Goal: Information Seeking & Learning: Learn about a topic

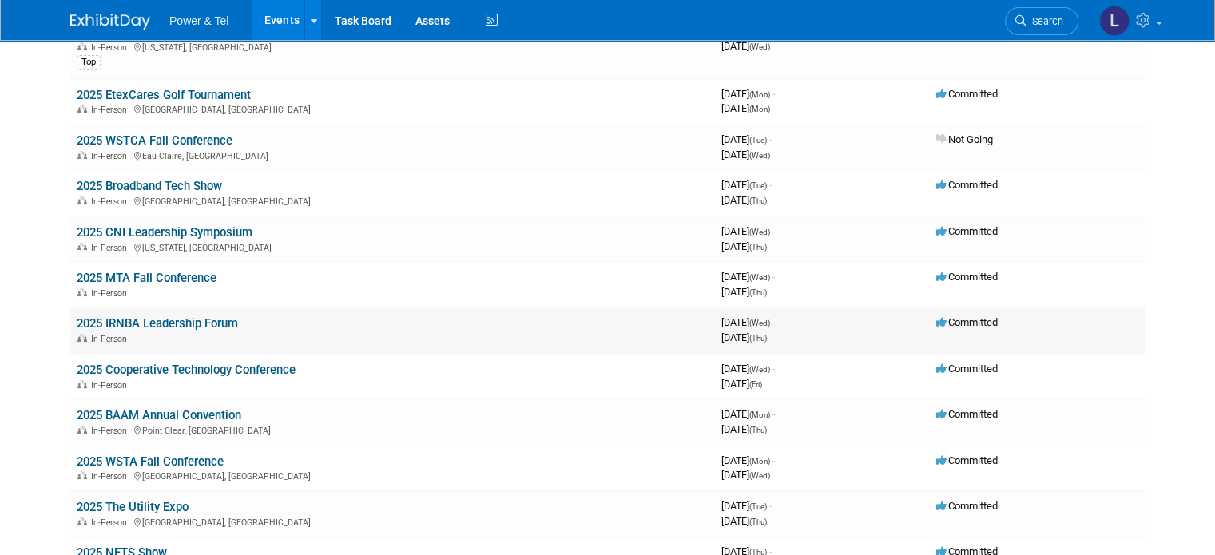
scroll to position [160, 0]
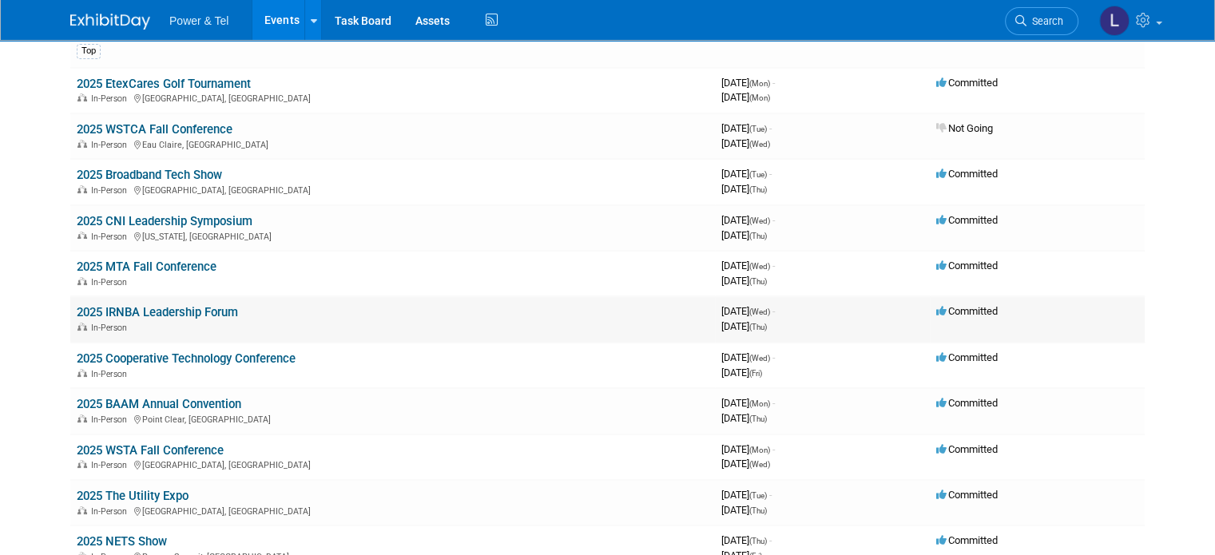
click at [133, 310] on link "2025 IRNBA Leadership Forum" at bounding box center [157, 312] width 161 height 14
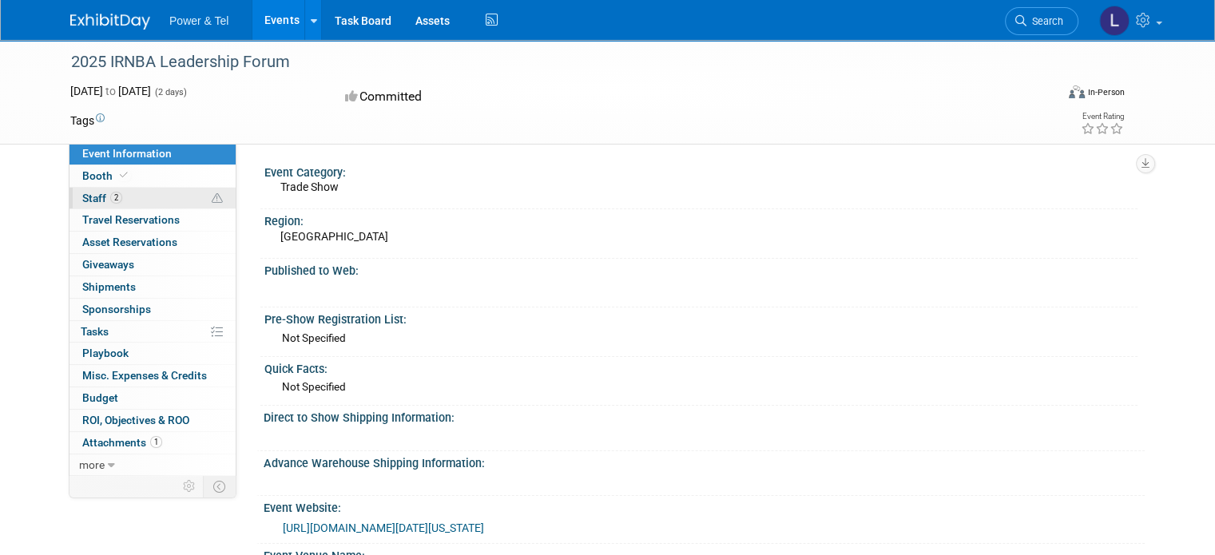
click at [82, 192] on span "Staff 2" at bounding box center [102, 198] width 40 height 13
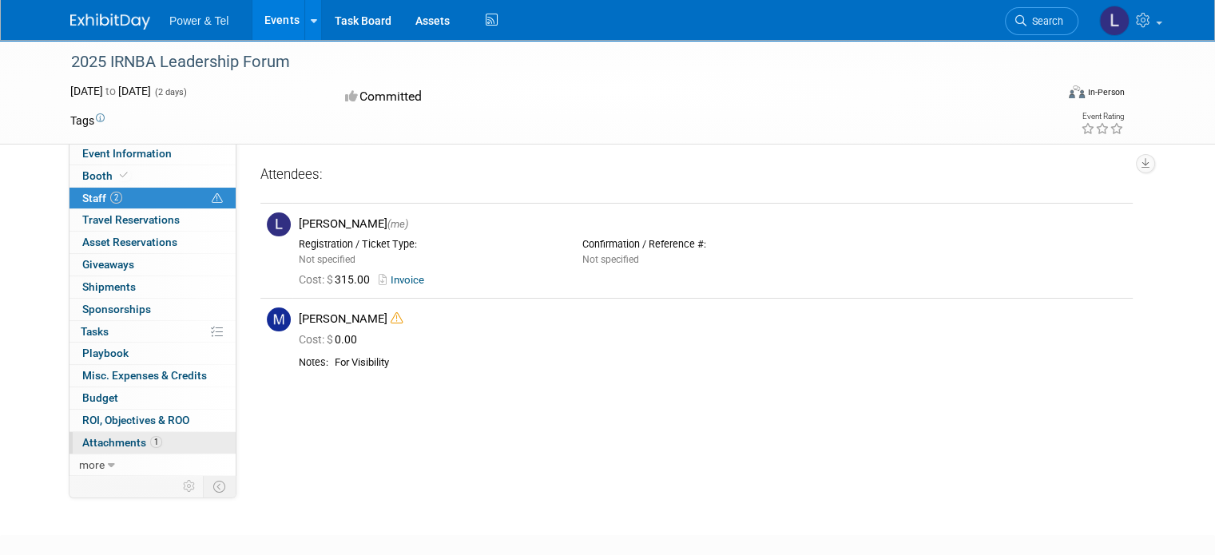
click at [98, 437] on span "Attachments 1" at bounding box center [122, 442] width 80 height 13
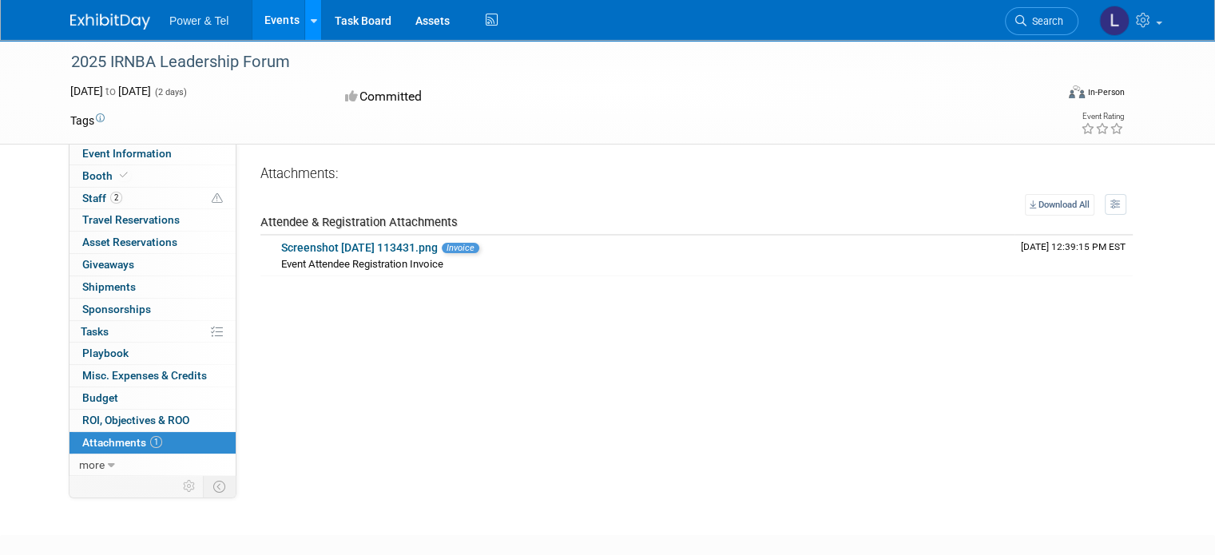
click at [304, 17] on link at bounding box center [312, 20] width 17 height 40
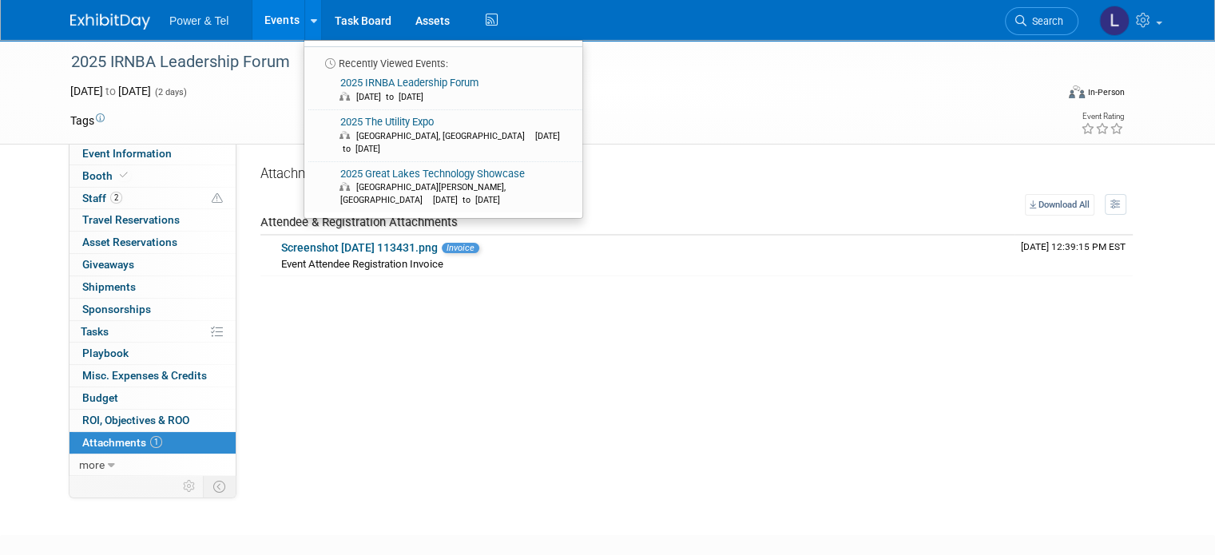
click at [270, 18] on link "Events" at bounding box center [281, 20] width 58 height 40
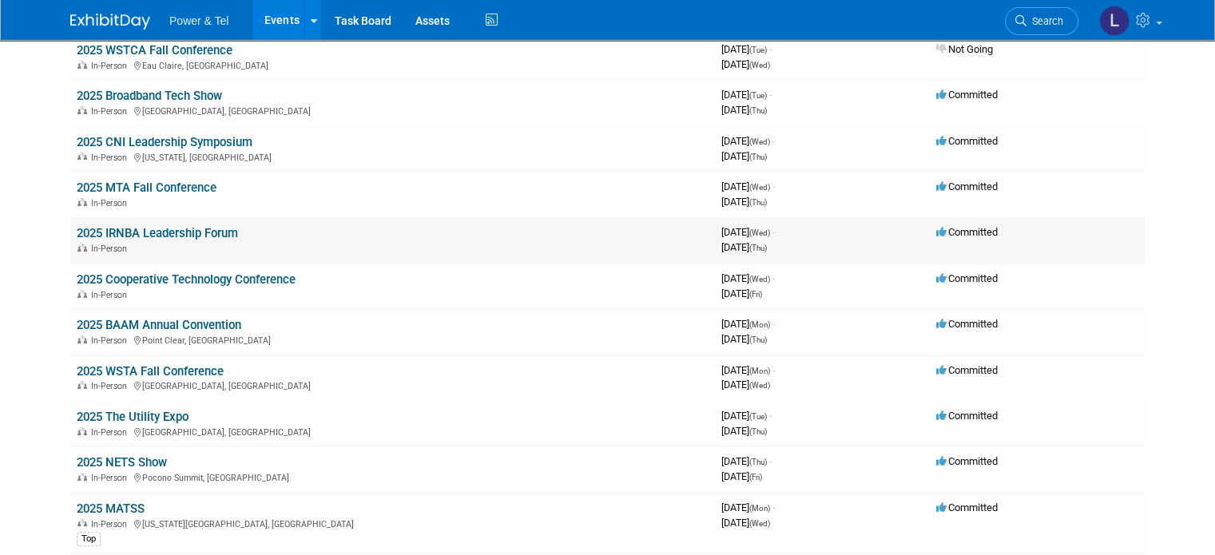
scroll to position [240, 0]
click at [126, 409] on link "2025 The Utility Expo" at bounding box center [133, 416] width 112 height 14
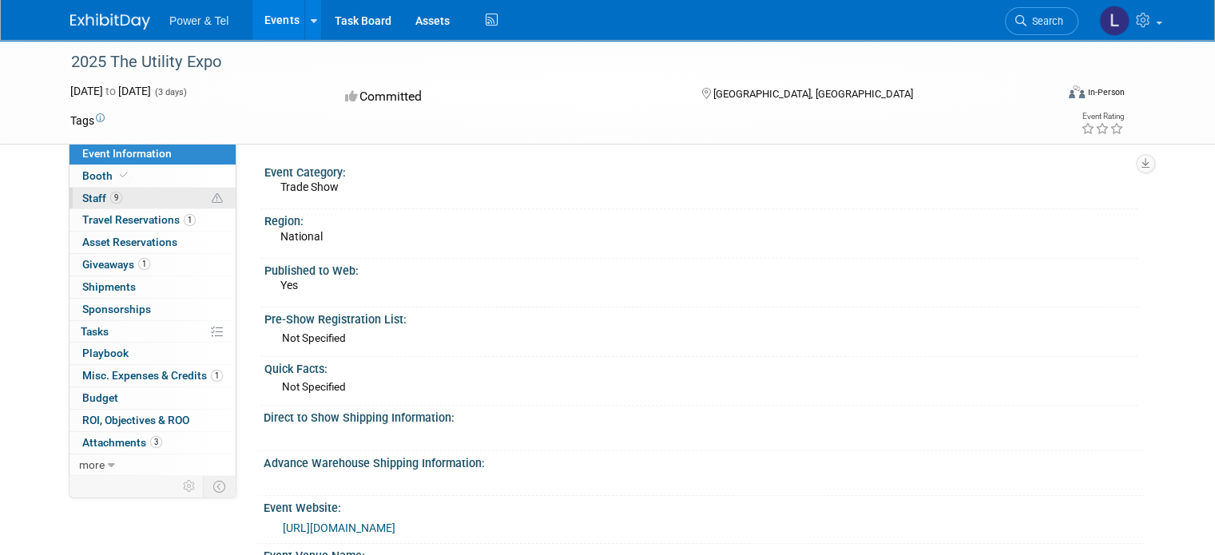
click at [87, 200] on span "Staff 9" at bounding box center [102, 198] width 40 height 13
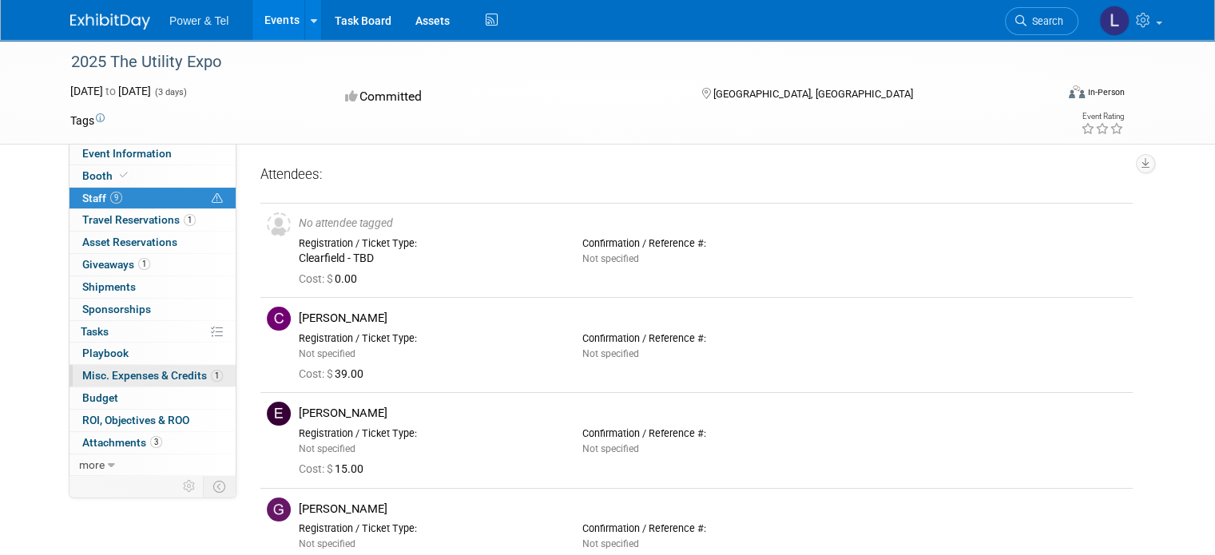
click at [150, 373] on span "Misc. Expenses & Credits 1" at bounding box center [152, 375] width 141 height 13
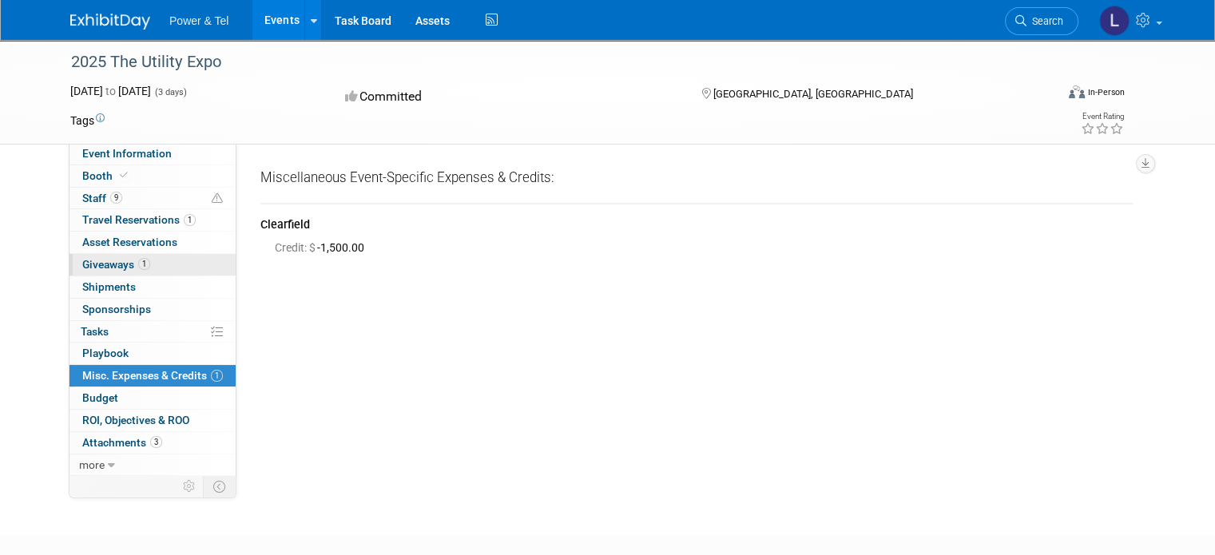
click at [94, 266] on span "Giveaways 1" at bounding box center [116, 264] width 68 height 13
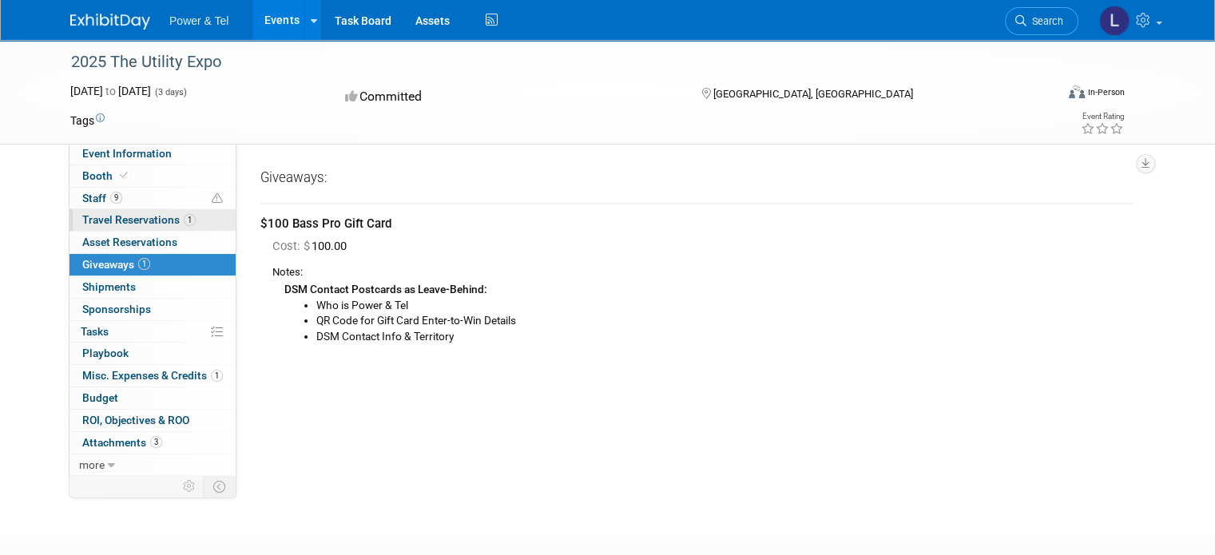
click at [105, 214] on span "Travel Reservations 1" at bounding box center [138, 219] width 113 height 13
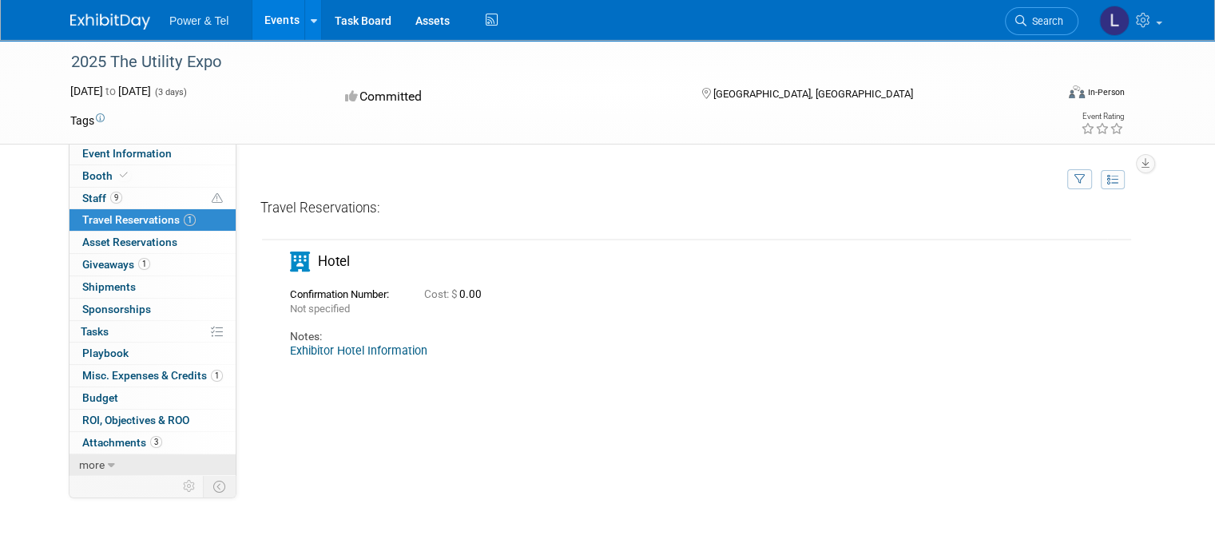
click at [84, 463] on span "more" at bounding box center [92, 464] width 26 height 13
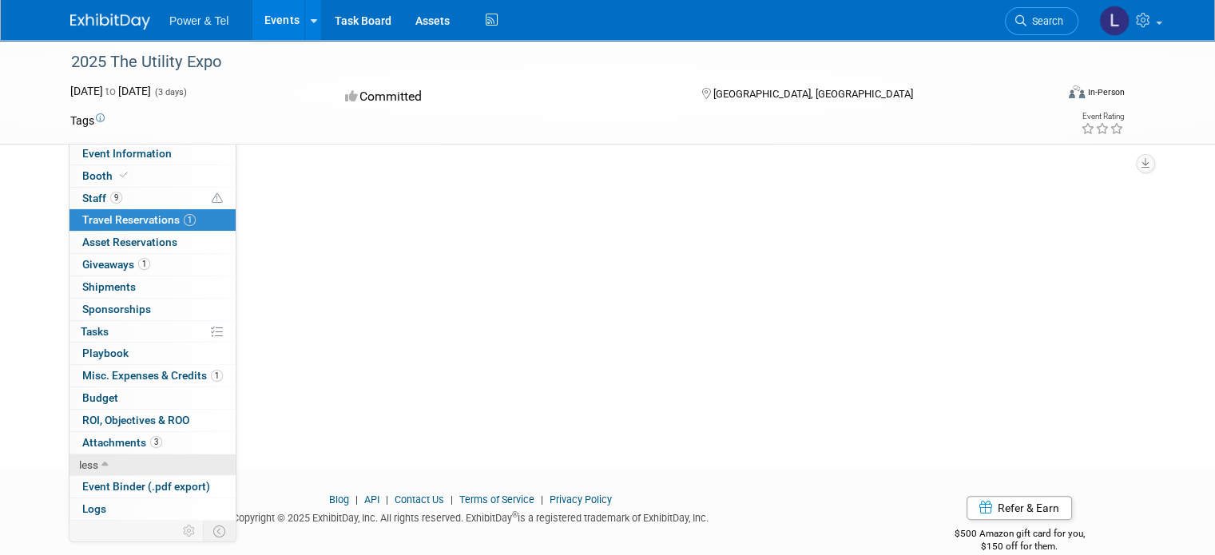
scroll to position [296, 0]
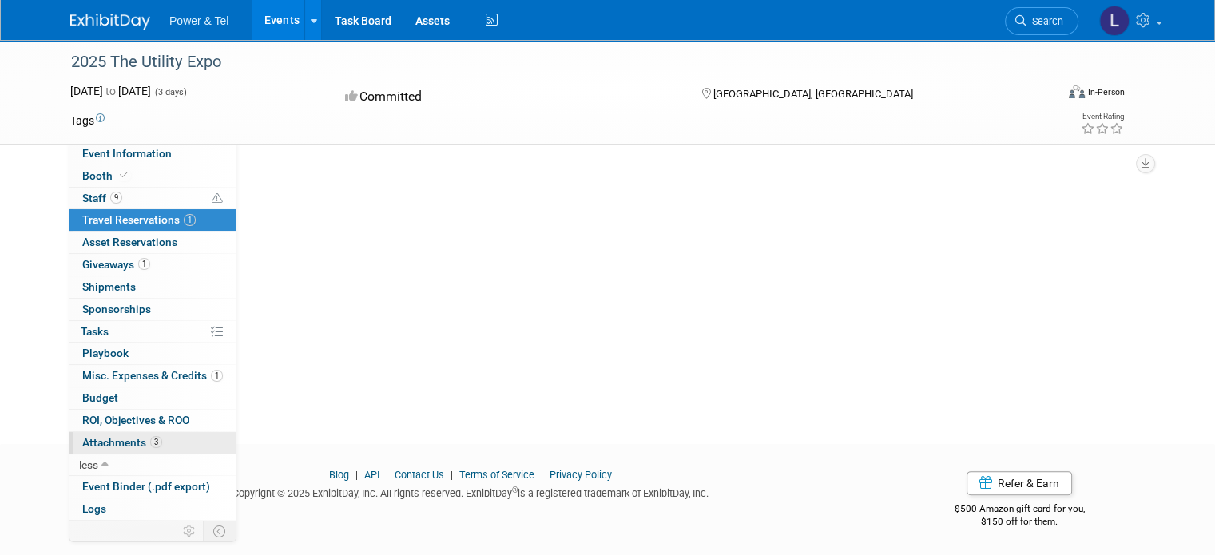
click at [99, 442] on span "Attachments 3" at bounding box center [122, 442] width 80 height 13
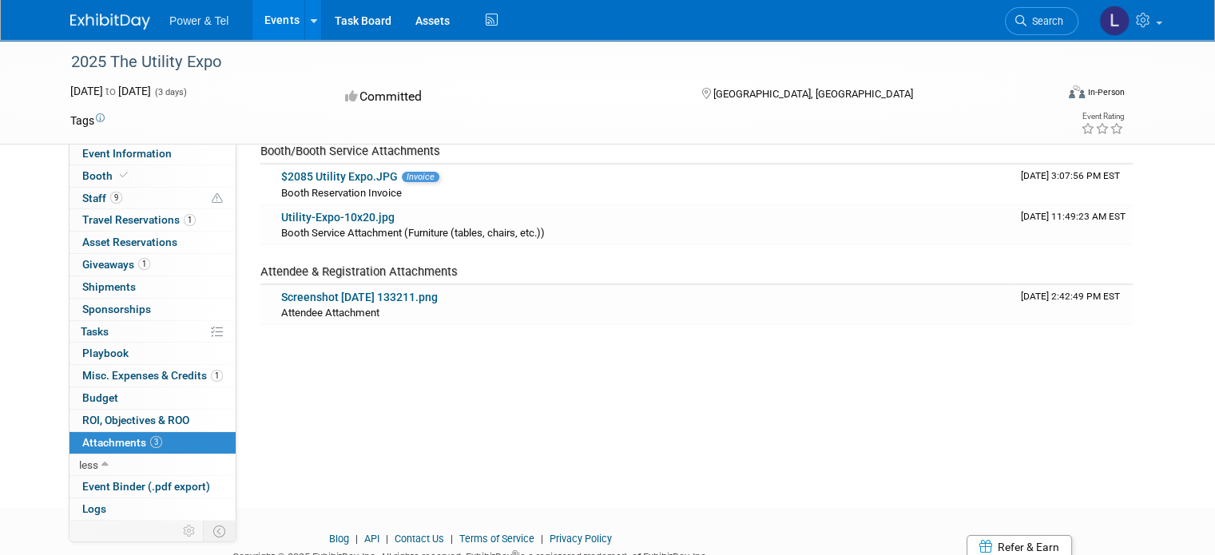
scroll to position [80, 0]
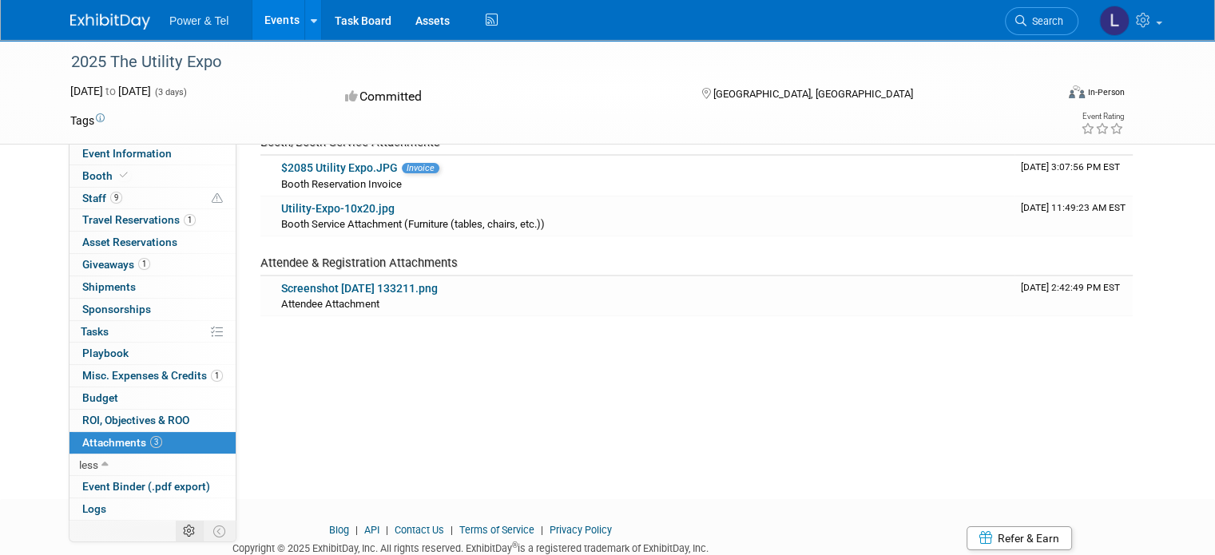
click at [183, 529] on icon at bounding box center [189, 531] width 12 height 12
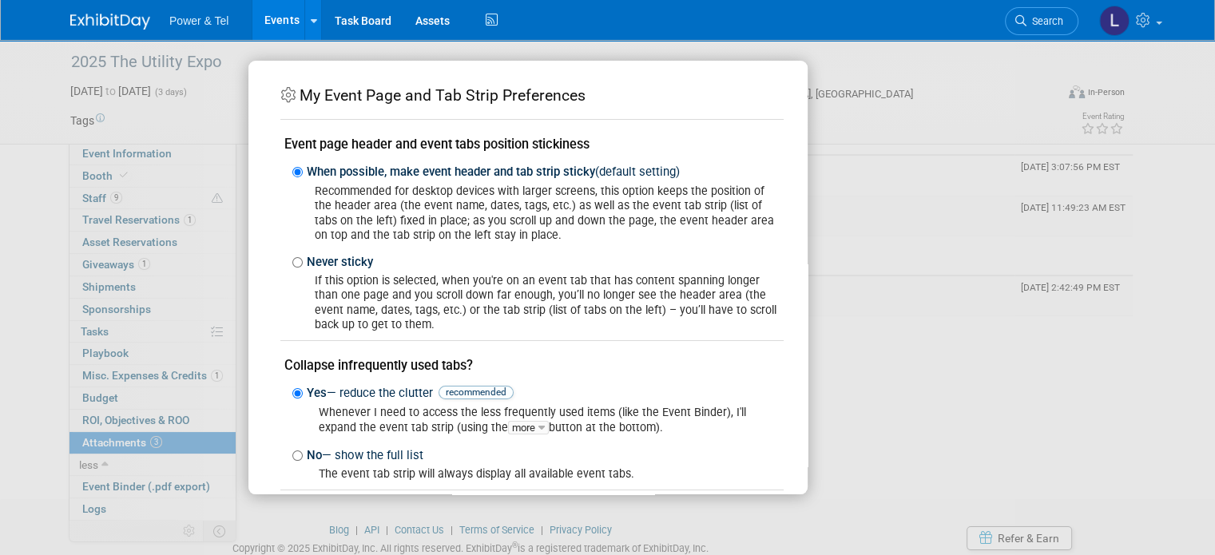
click at [1018, 414] on div "My Event Page and Tab Strip Preferences Event page header and event tabs positi…" at bounding box center [607, 277] width 1215 height 555
click at [900, 446] on div "My Event Page and Tab Strip Preferences Event page header and event tabs positi…" at bounding box center [607, 277] width 719 height 433
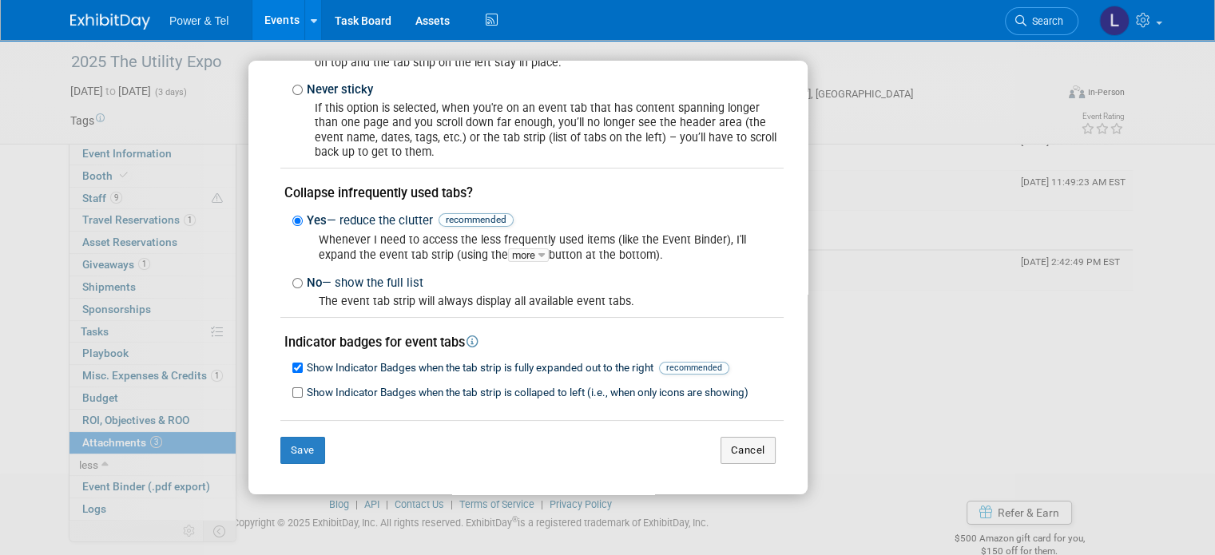
scroll to position [135, 0]
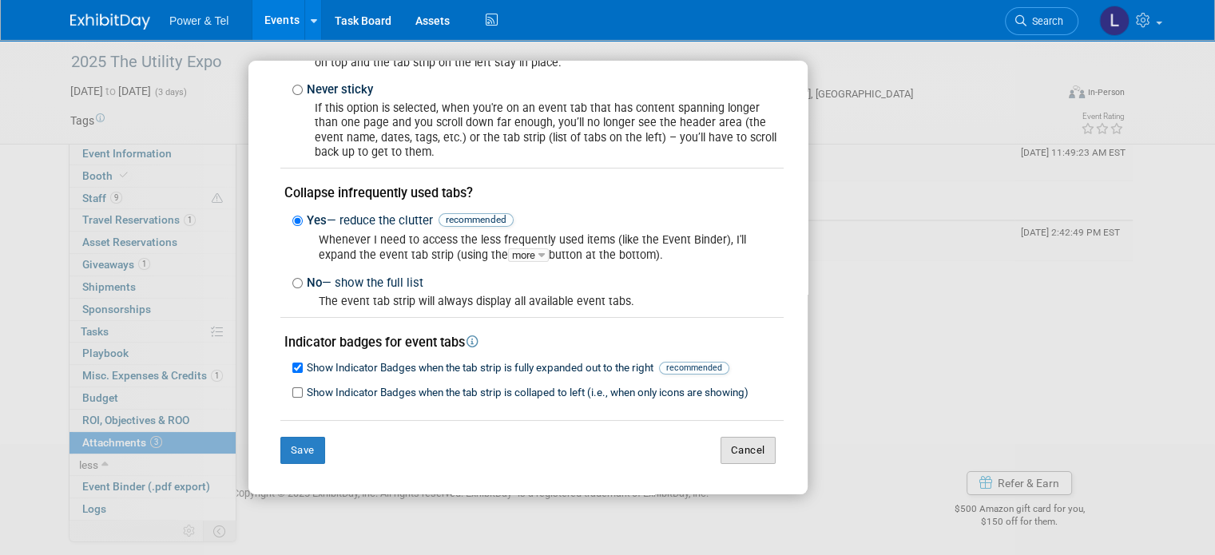
click at [728, 446] on button "Cancel" at bounding box center [747, 450] width 55 height 27
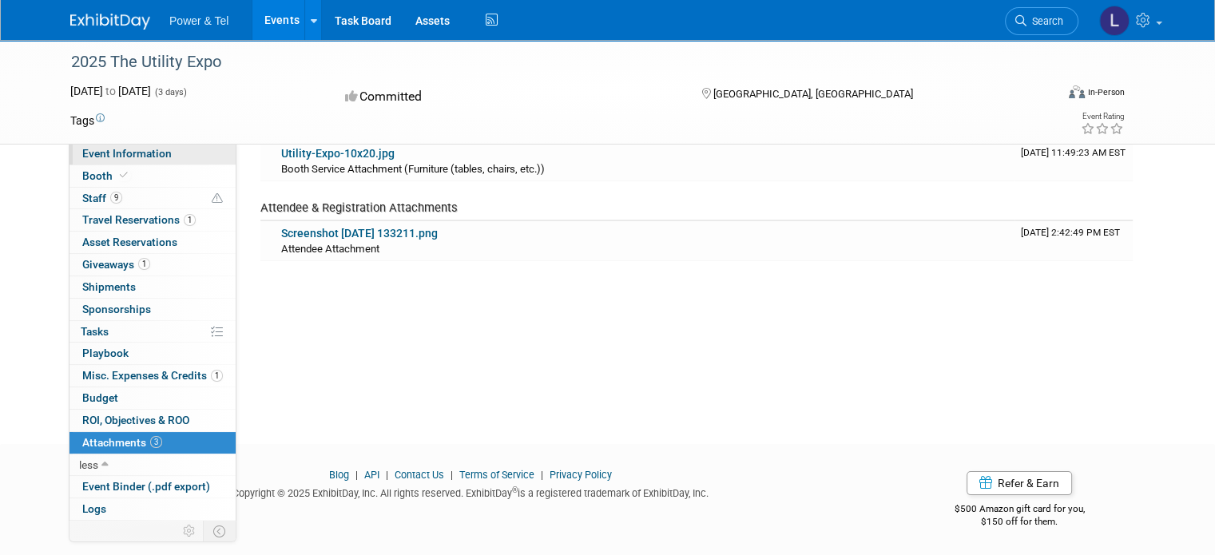
click at [87, 154] on span "Event Information" at bounding box center [126, 153] width 89 height 13
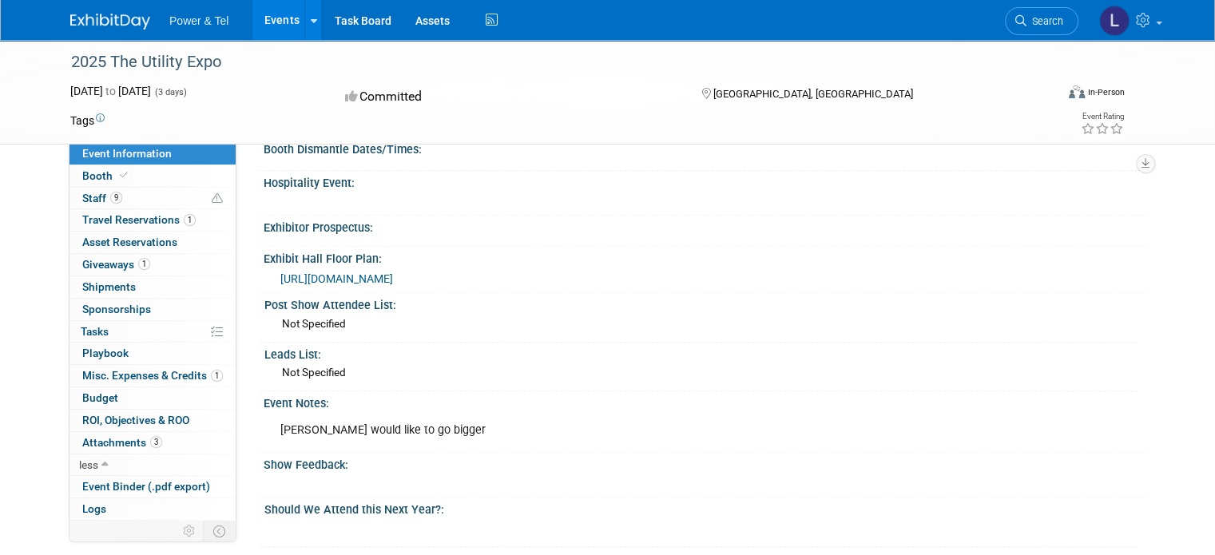
scroll to position [583, 0]
click at [1168, 21] on link at bounding box center [1129, 20] width 78 height 40
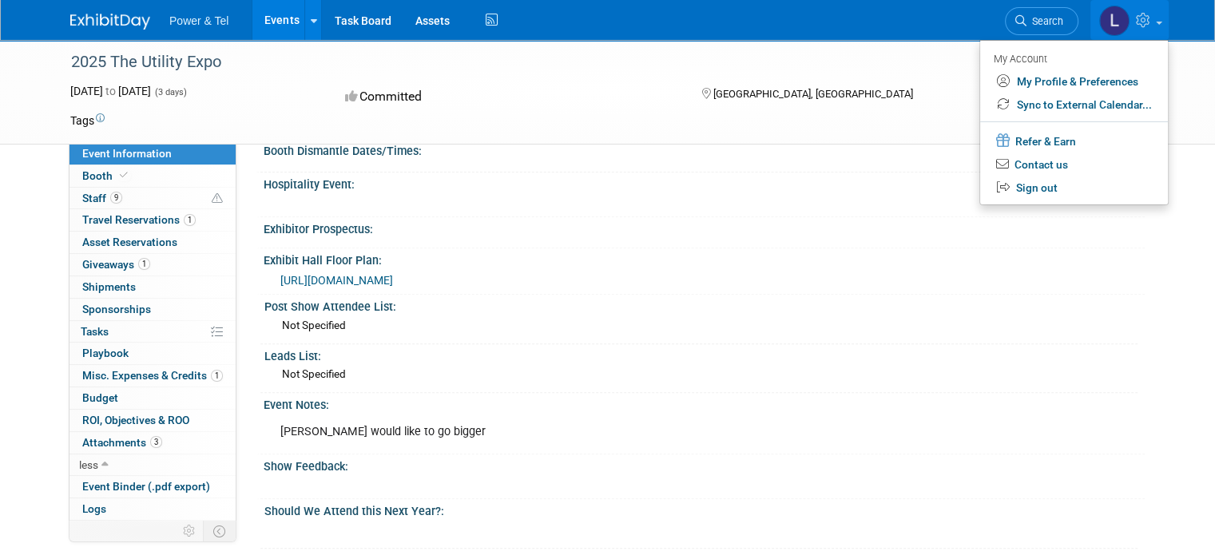
click at [545, 393] on div "Event Notes:" at bounding box center [704, 403] width 881 height 20
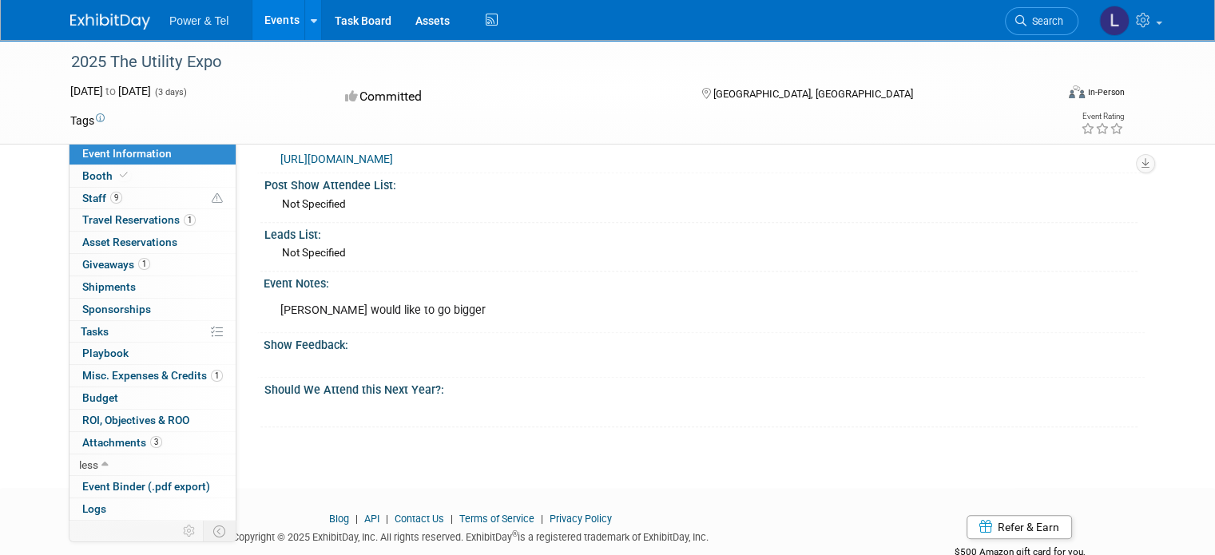
scroll to position [663, 0]
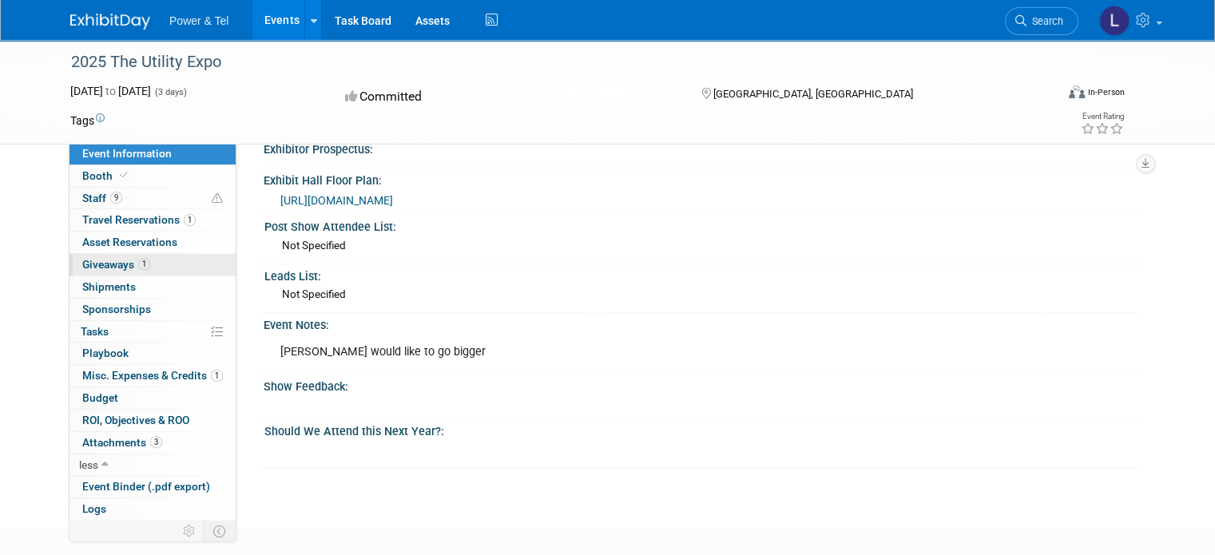
click at [105, 268] on span "Giveaways 1" at bounding box center [116, 264] width 68 height 13
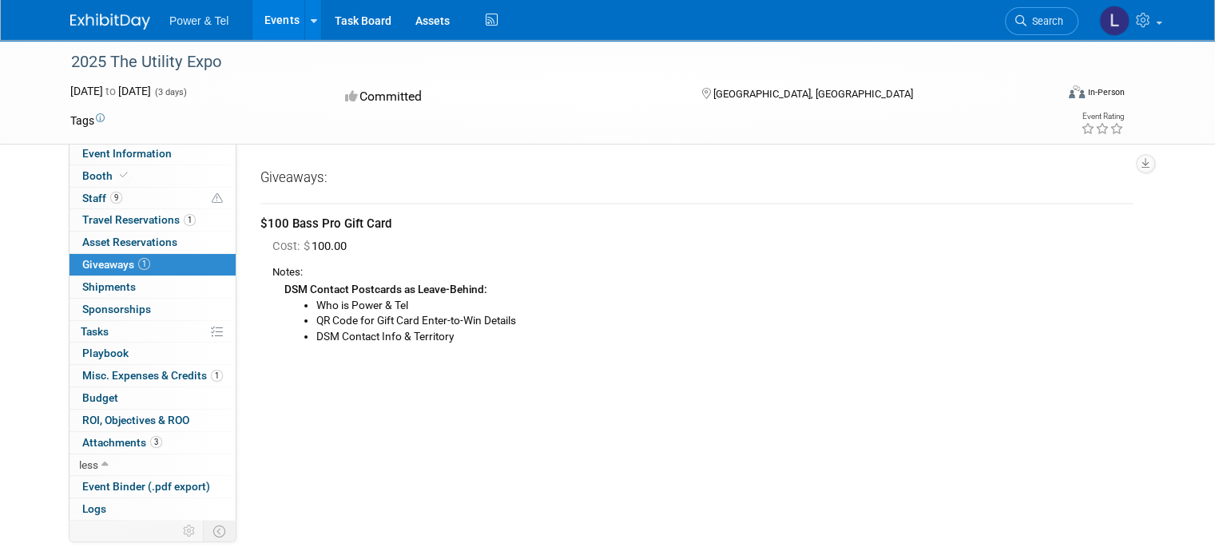
click at [30, 45] on div "2025 The Utility Expo Oct 7, 2025 to Oct 9, 2025 (3 days) Oct 7, 2025 to Oct 9,…" at bounding box center [607, 92] width 1215 height 105
click at [42, 44] on div "2025 The Utility Expo Oct 7, 2025 to Oct 9, 2025 (3 days) Oct 7, 2025 to Oct 9,…" at bounding box center [607, 92] width 1215 height 105
click at [141, 488] on span "Event Binder (.pdf export)" at bounding box center [146, 486] width 128 height 13
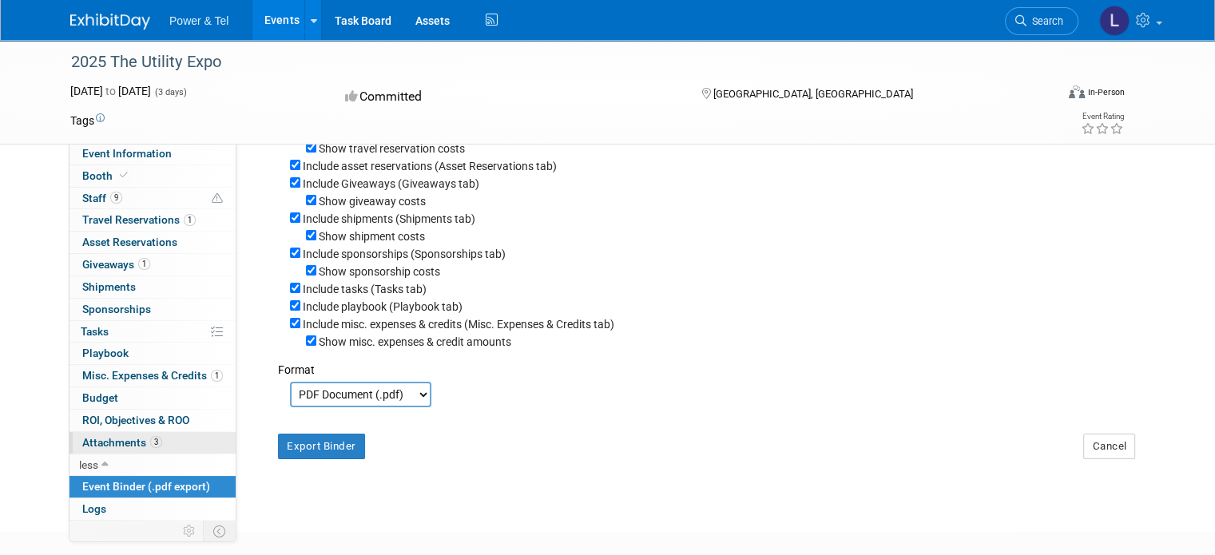
scroll to position [240, 0]
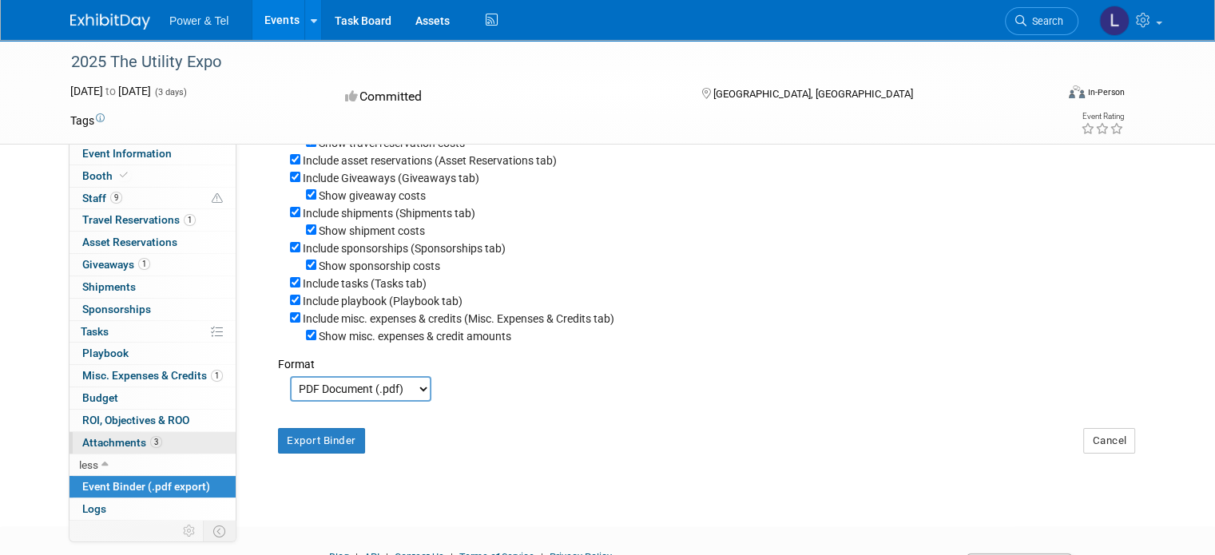
click at [101, 442] on span "Attachments 3" at bounding box center [122, 442] width 80 height 13
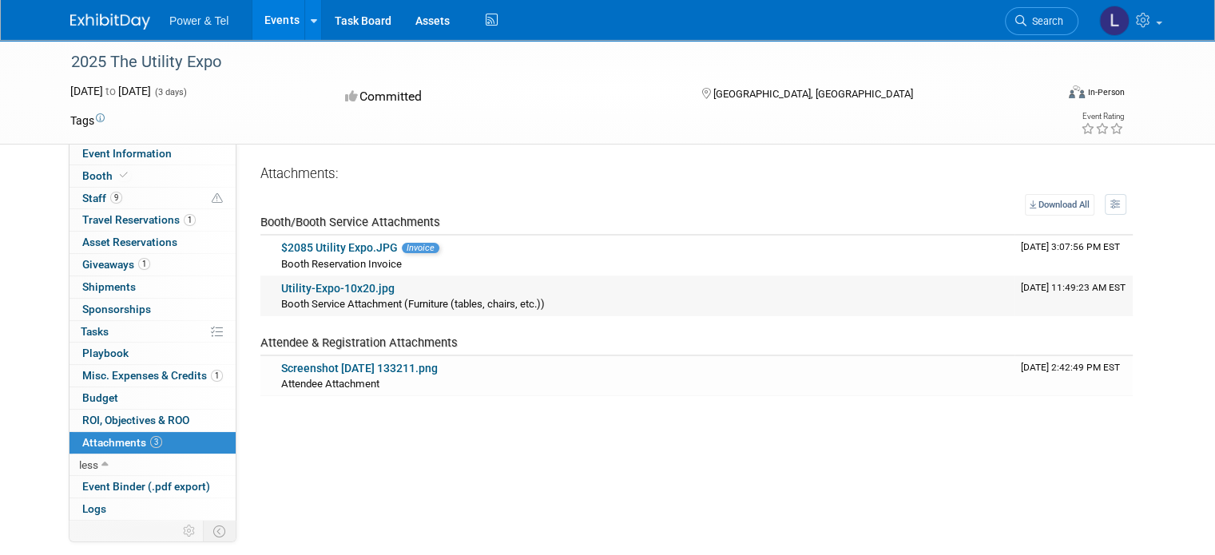
click at [326, 287] on link "Utility-Expo-10x20.jpg" at bounding box center [337, 288] width 113 height 13
click at [331, 242] on link "$2085 Utility Expo.JPG" at bounding box center [339, 247] width 117 height 13
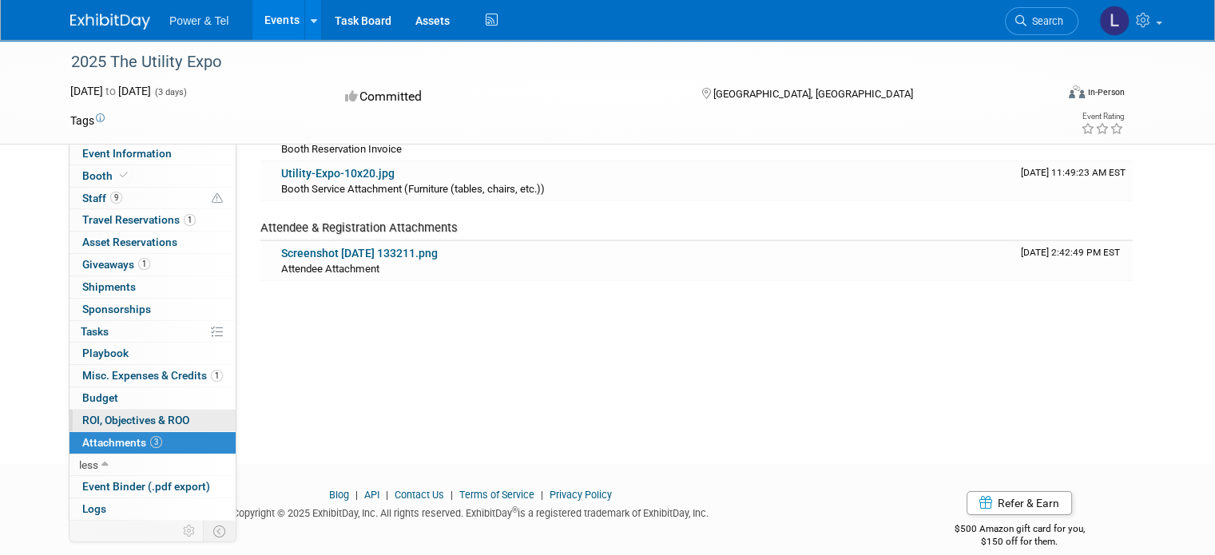
scroll to position [135, 0]
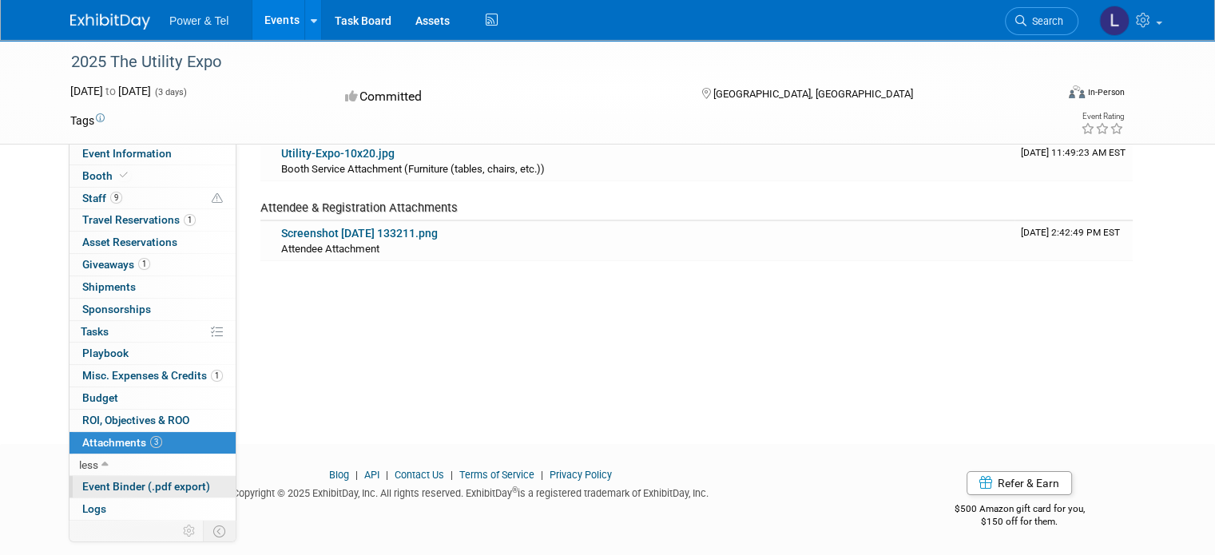
click at [112, 482] on span "Event Binder (.pdf export)" at bounding box center [146, 486] width 128 height 13
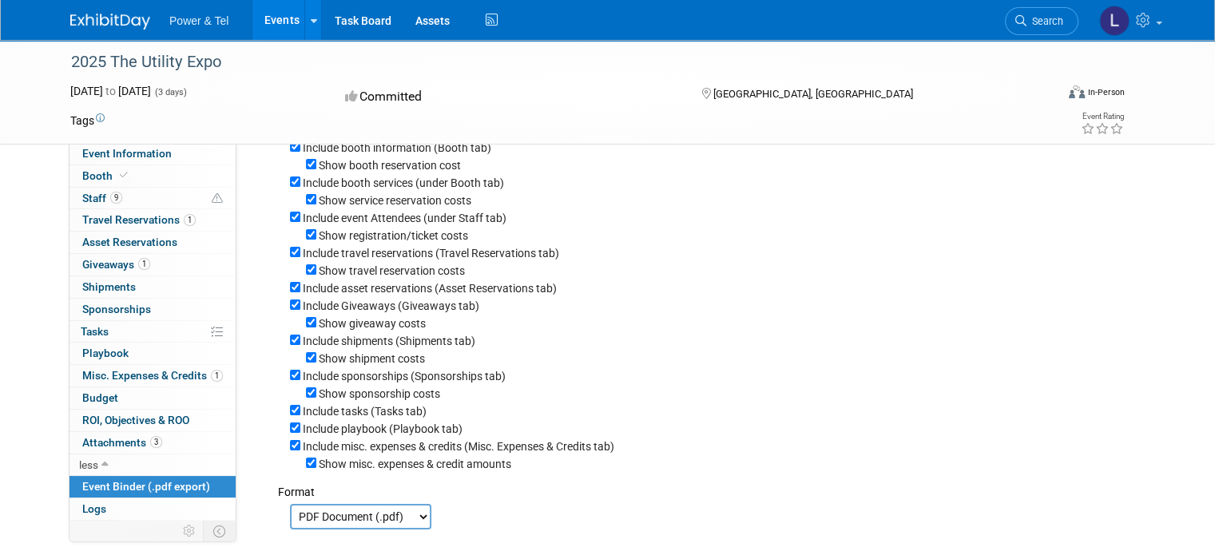
scroll to position [0, 0]
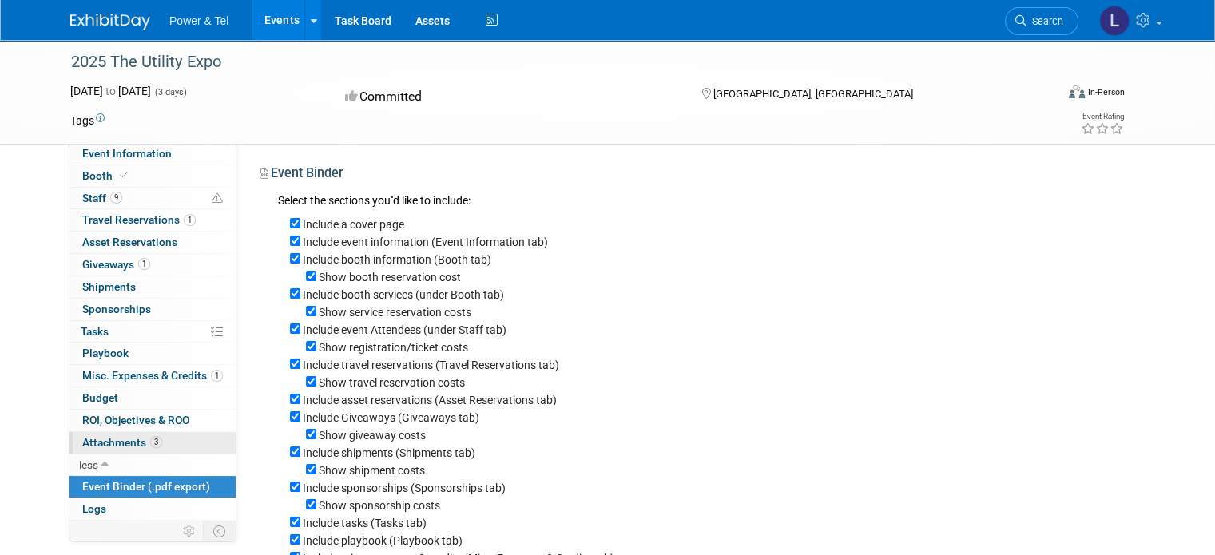
click at [97, 443] on span "Attachments 3" at bounding box center [122, 442] width 80 height 13
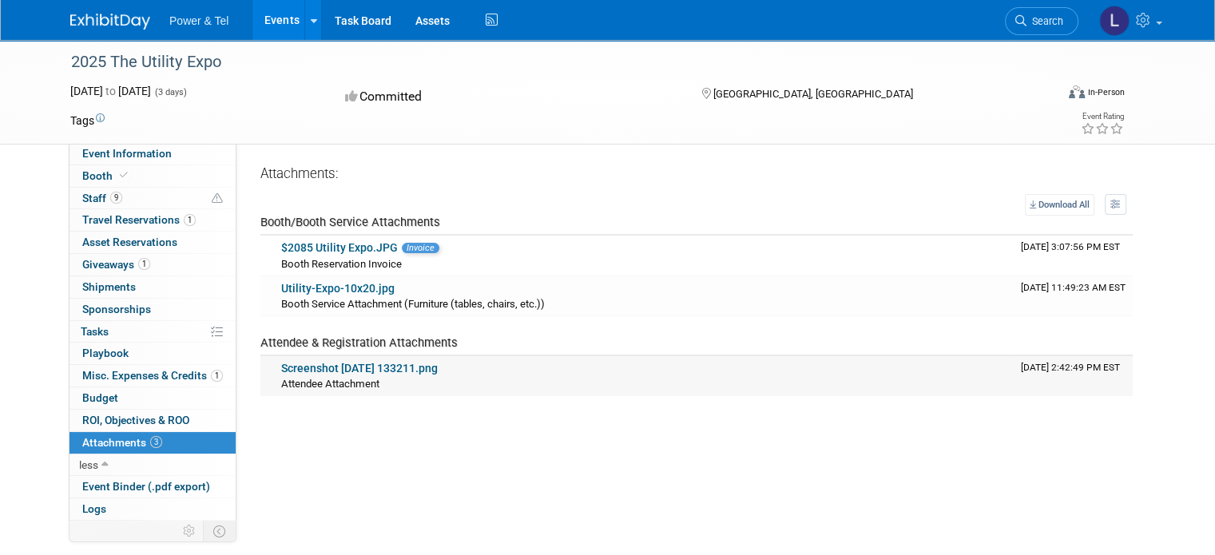
click at [355, 366] on link "Screenshot 2025-08-08 133211.png" at bounding box center [359, 368] width 157 height 13
click at [118, 156] on span "Event Information" at bounding box center [126, 153] width 89 height 13
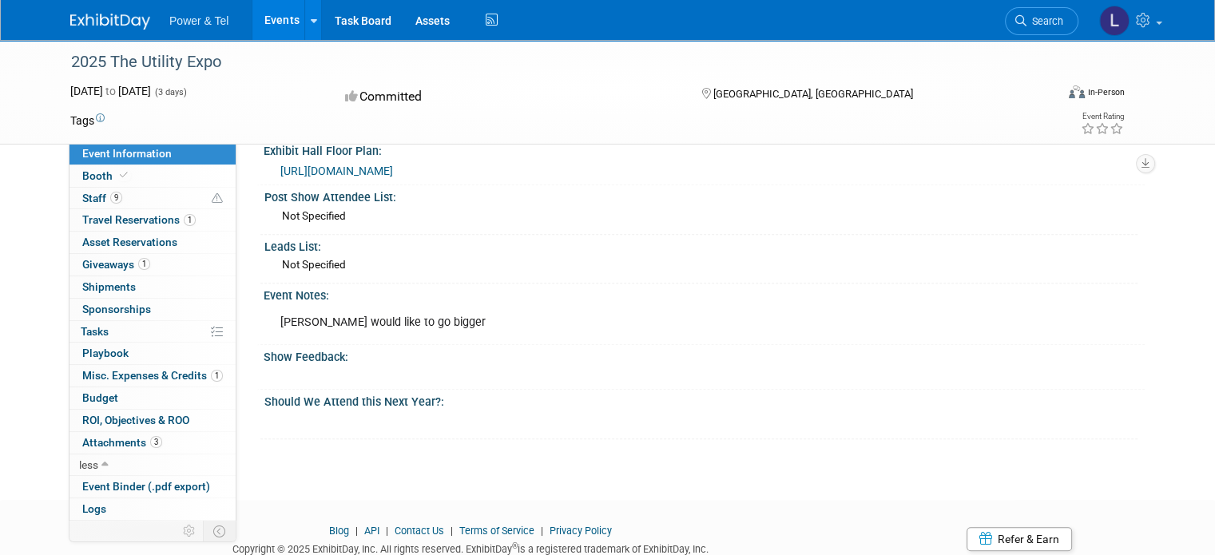
scroll to position [743, 0]
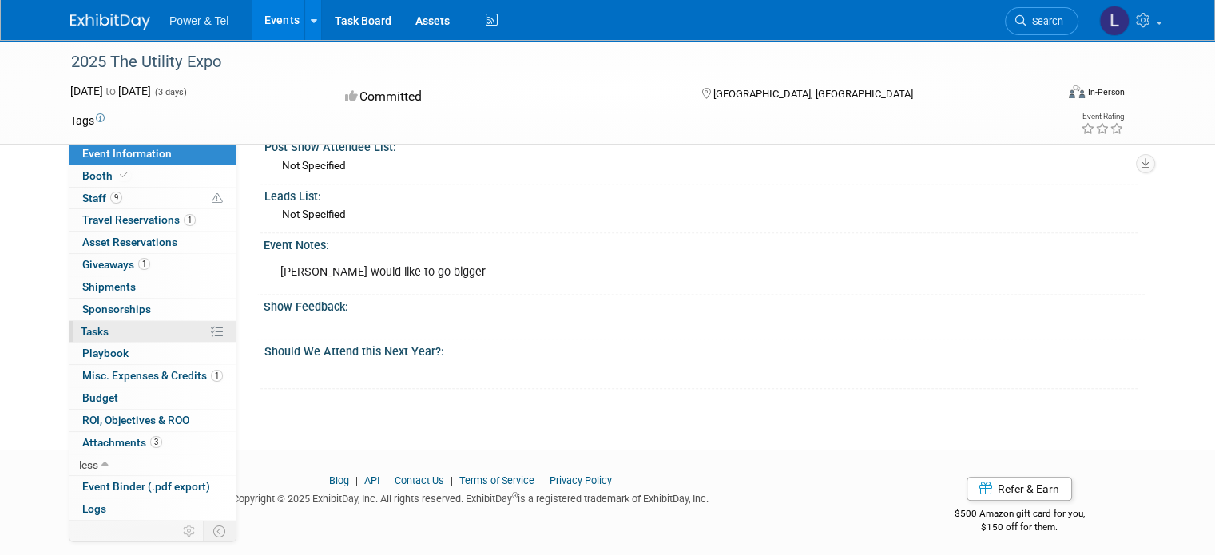
click at [81, 331] on span "Tasks 0%" at bounding box center [95, 331] width 28 height 13
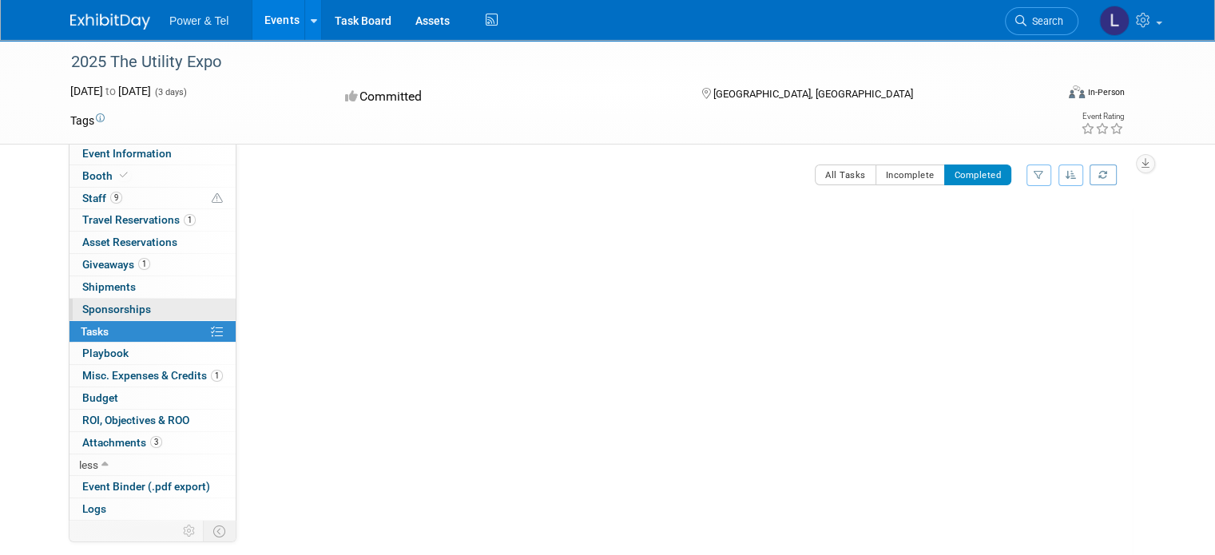
click at [82, 308] on span "Sponsorships 0" at bounding box center [116, 309] width 69 height 13
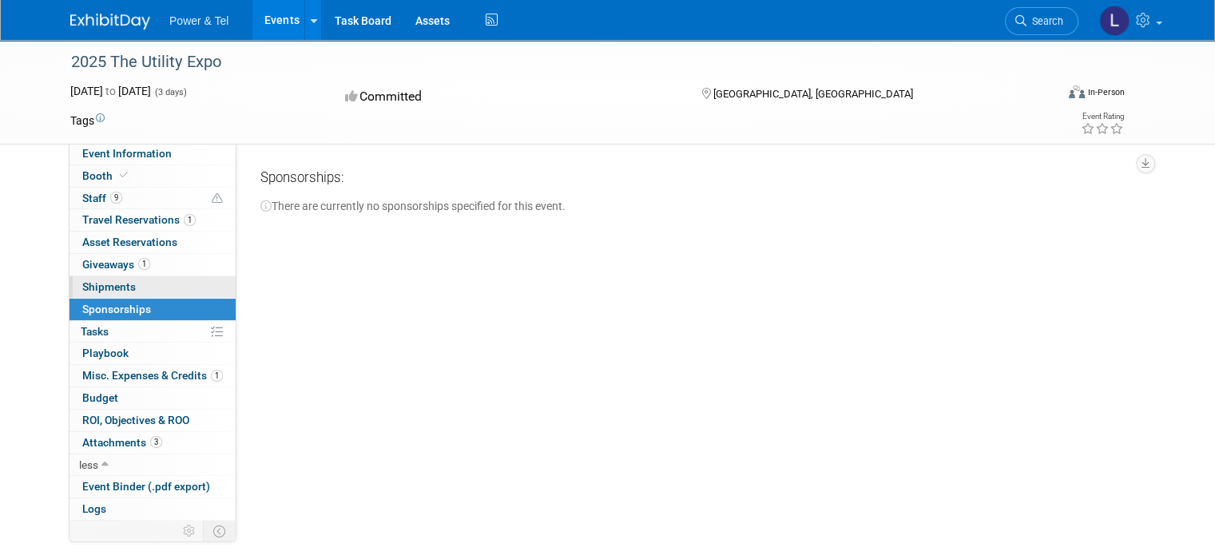
click at [105, 282] on span "Shipments 0" at bounding box center [109, 286] width 54 height 13
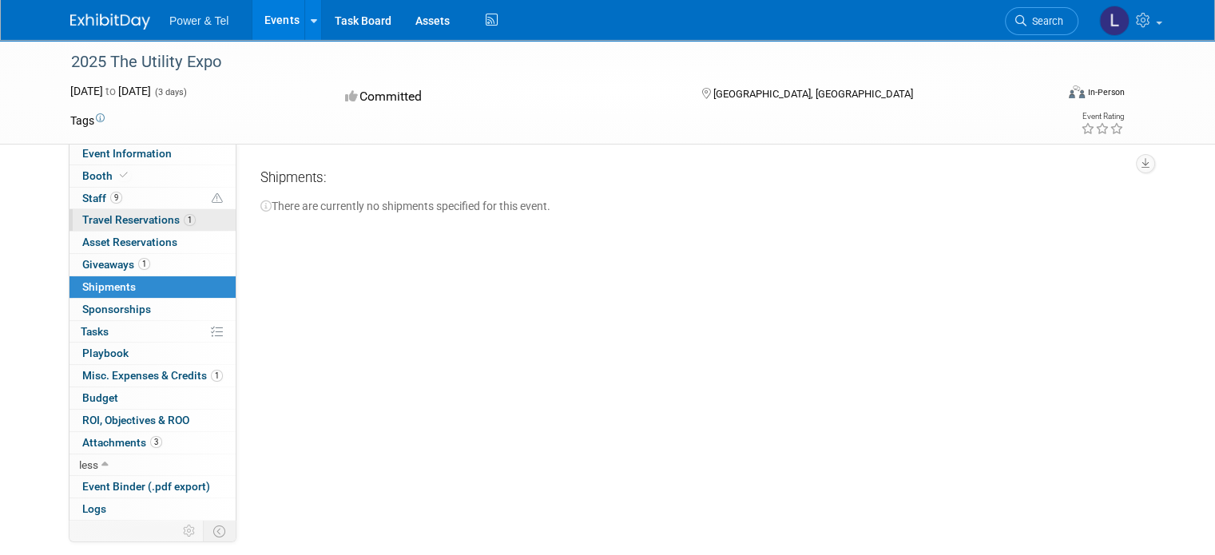
click at [85, 228] on link "1 Travel Reservations 1" at bounding box center [152, 220] width 166 height 22
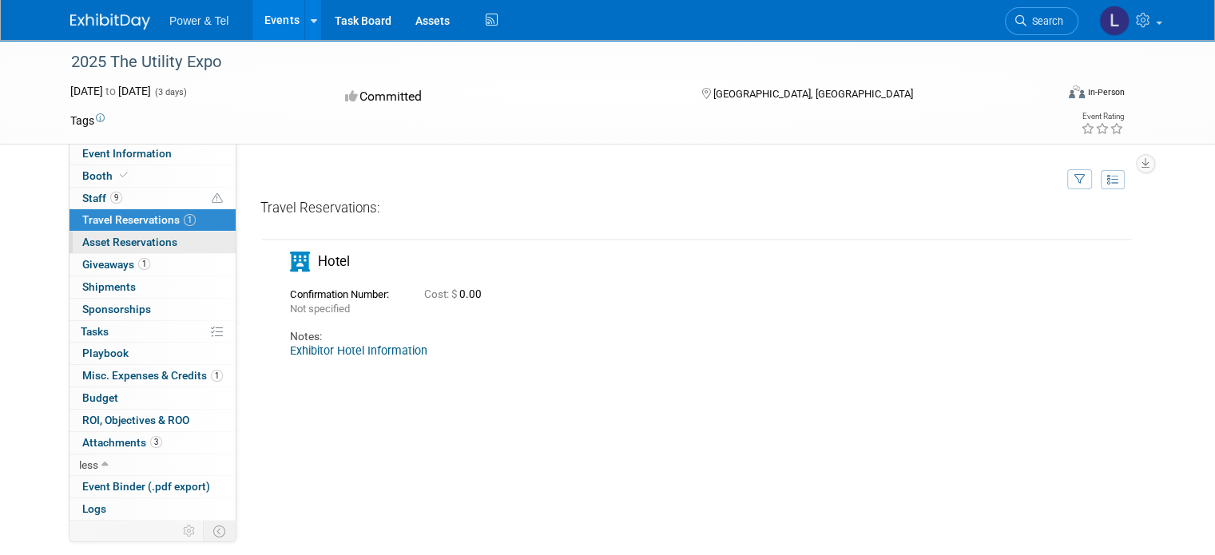
click at [82, 244] on span "Asset Reservations 0" at bounding box center [129, 242] width 95 height 13
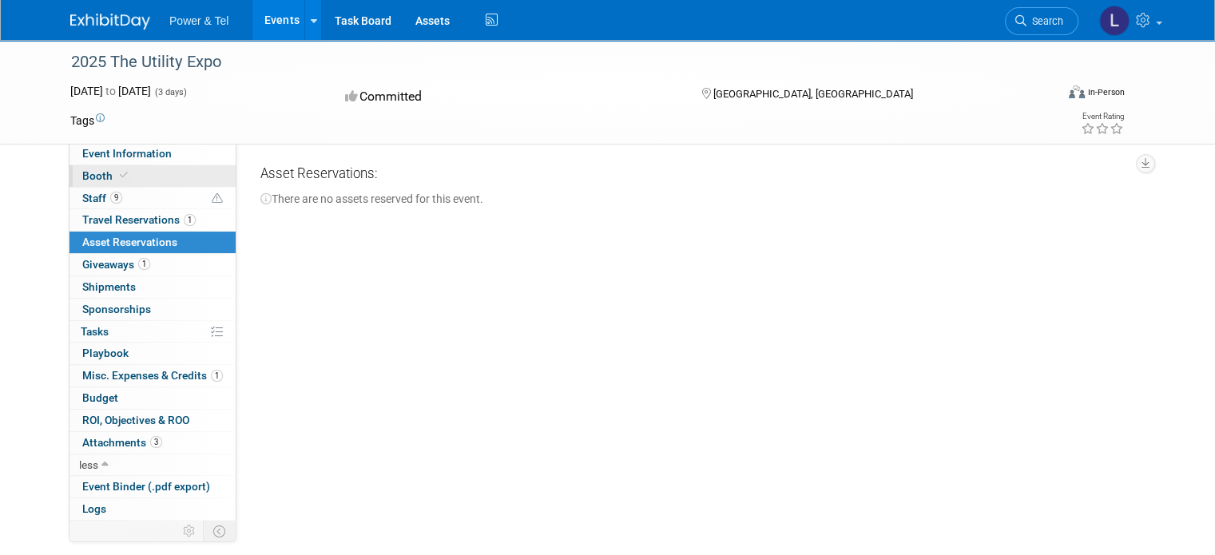
click at [82, 176] on span "Booth" at bounding box center [106, 175] width 49 height 13
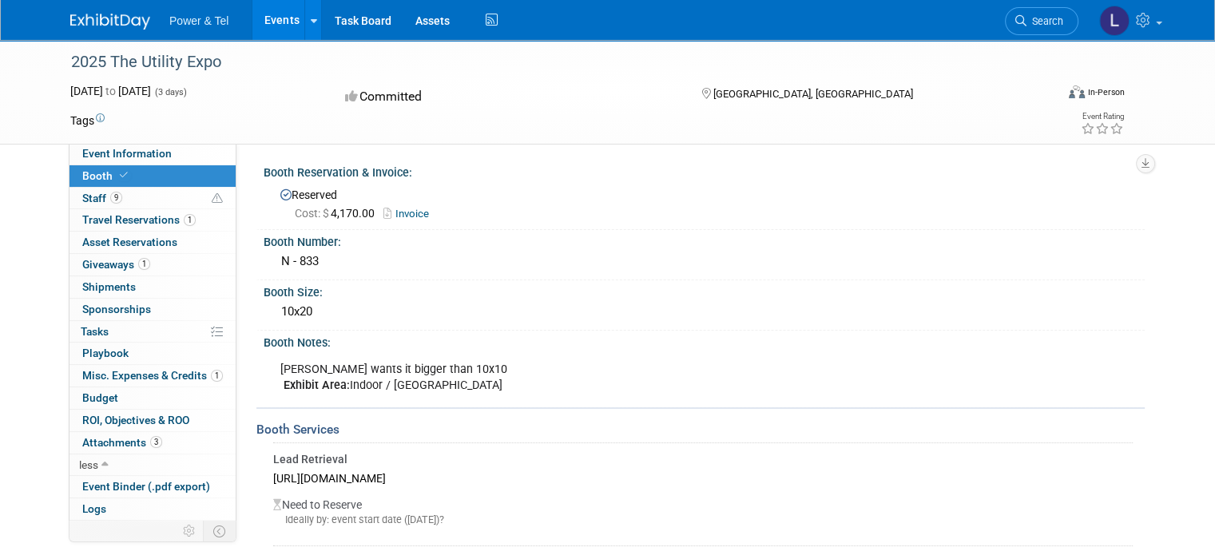
scroll to position [240, 0]
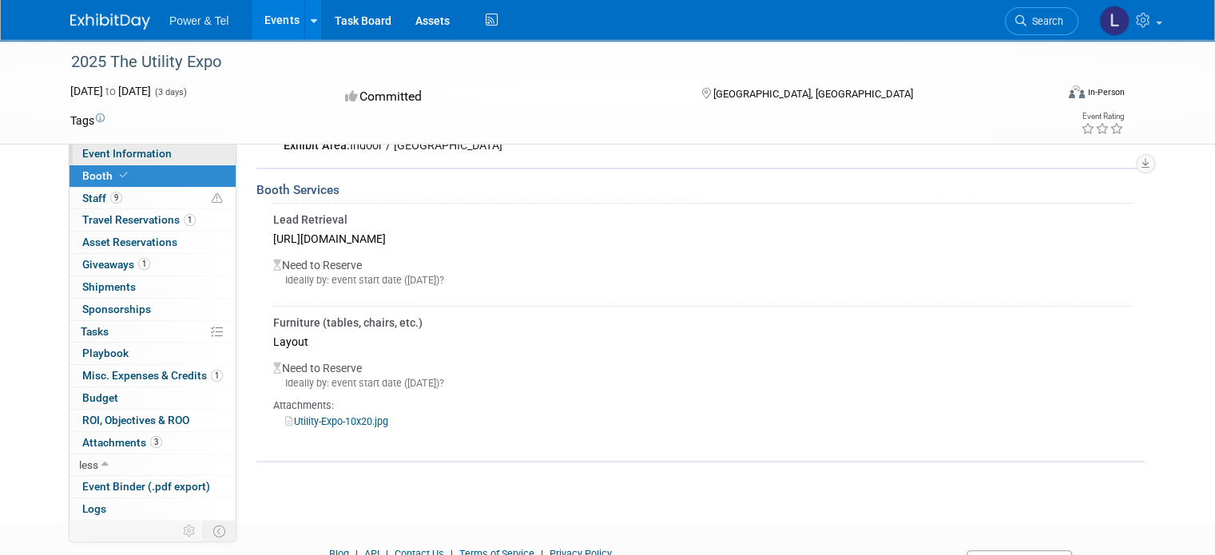
click at [118, 153] on span "Event Information" at bounding box center [126, 153] width 89 height 13
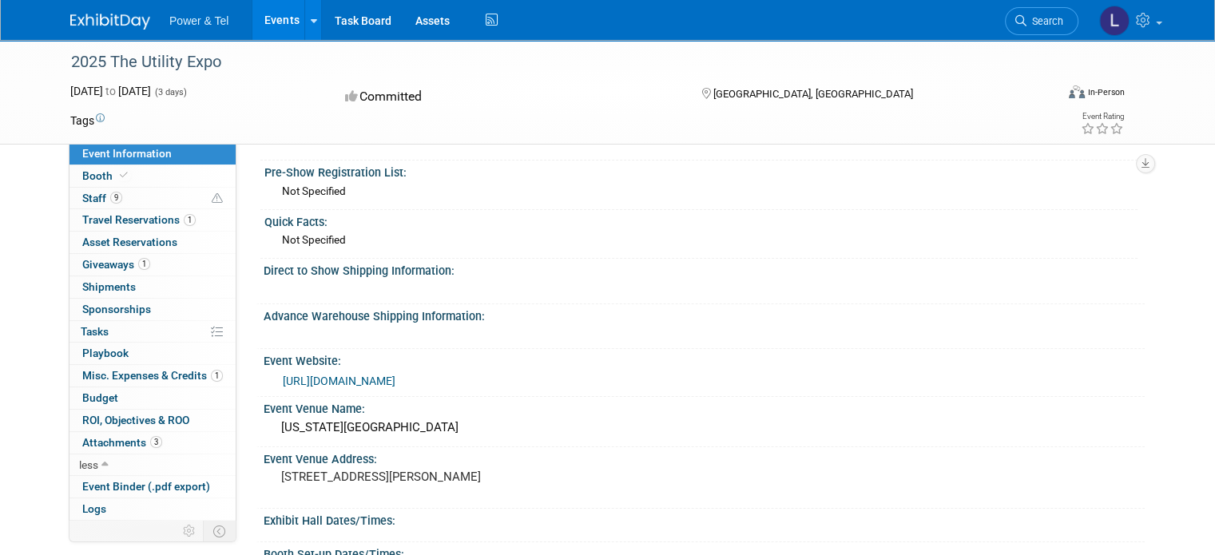
scroll to position [160, 0]
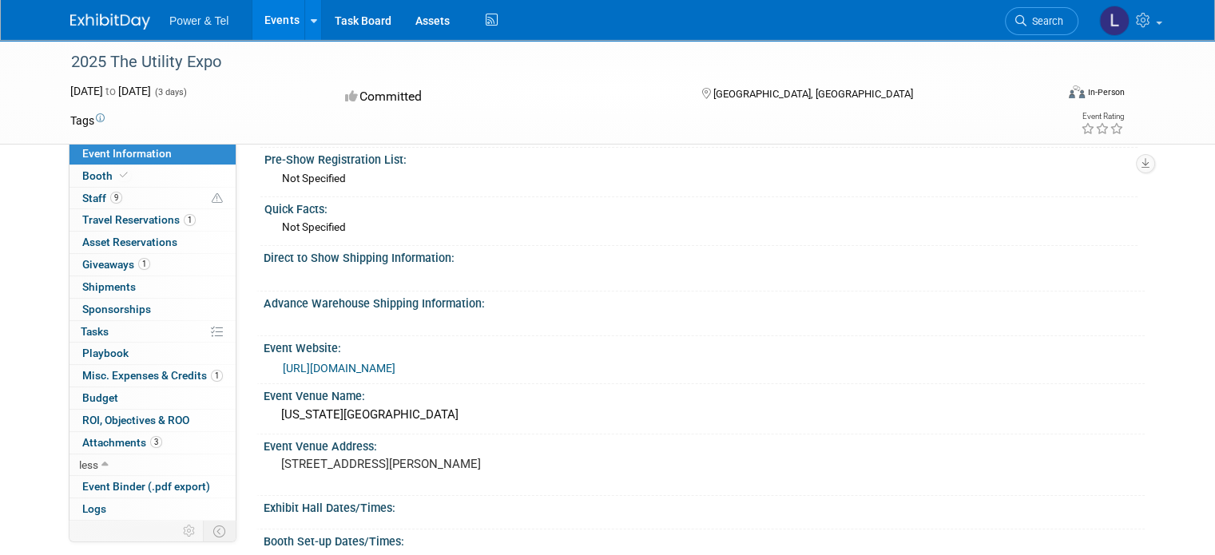
drag, startPoint x: 268, startPoint y: 405, endPoint x: 387, endPoint y: 410, distance: 119.1
click at [387, 410] on div "Kentucky Expo Center" at bounding box center [703, 414] width 857 height 25
copy div "Kentucky Expo Center"
drag, startPoint x: 266, startPoint y: 455, endPoint x: 379, endPoint y: 472, distance: 114.6
click at [379, 472] on div "937 Phillips Ln Louisville, KY 40209" at bounding box center [446, 471] width 343 height 37
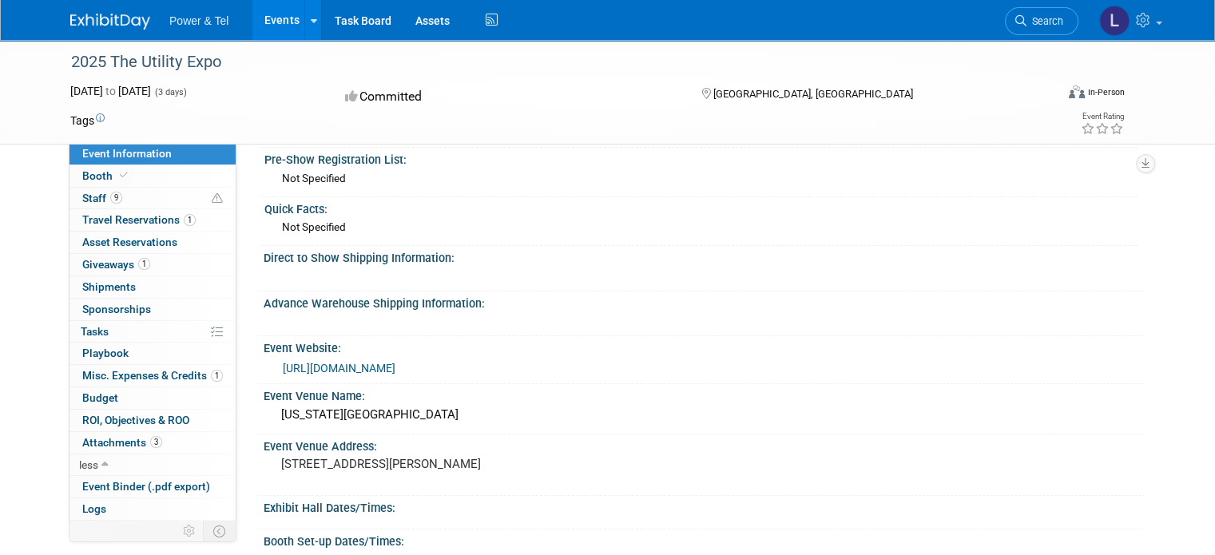
copy pre "937 Phillips Ln Louisville, KY 40209"
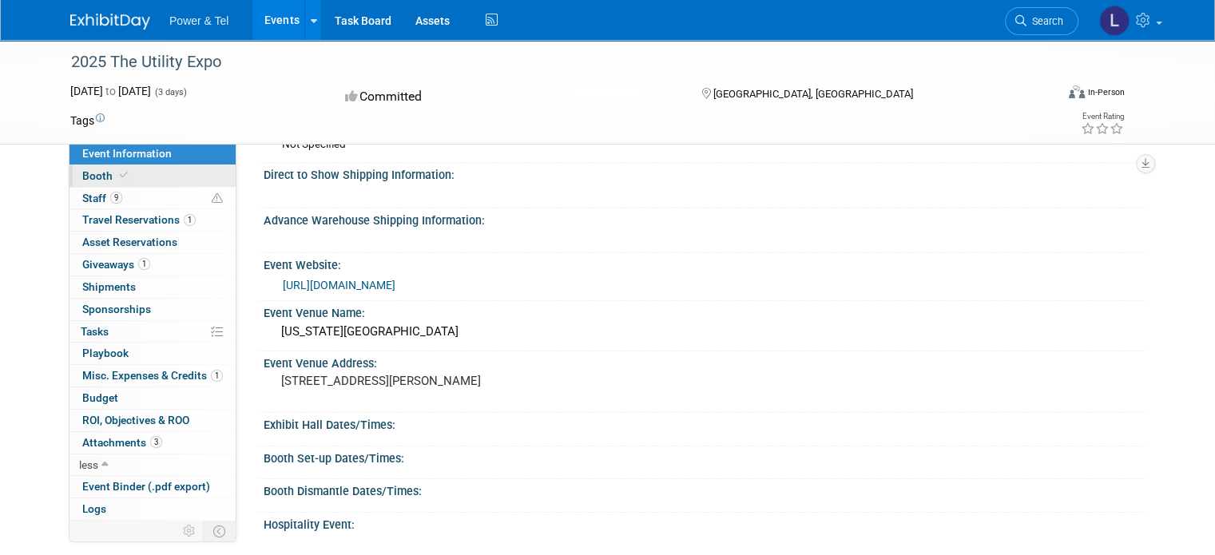
scroll to position [240, 0]
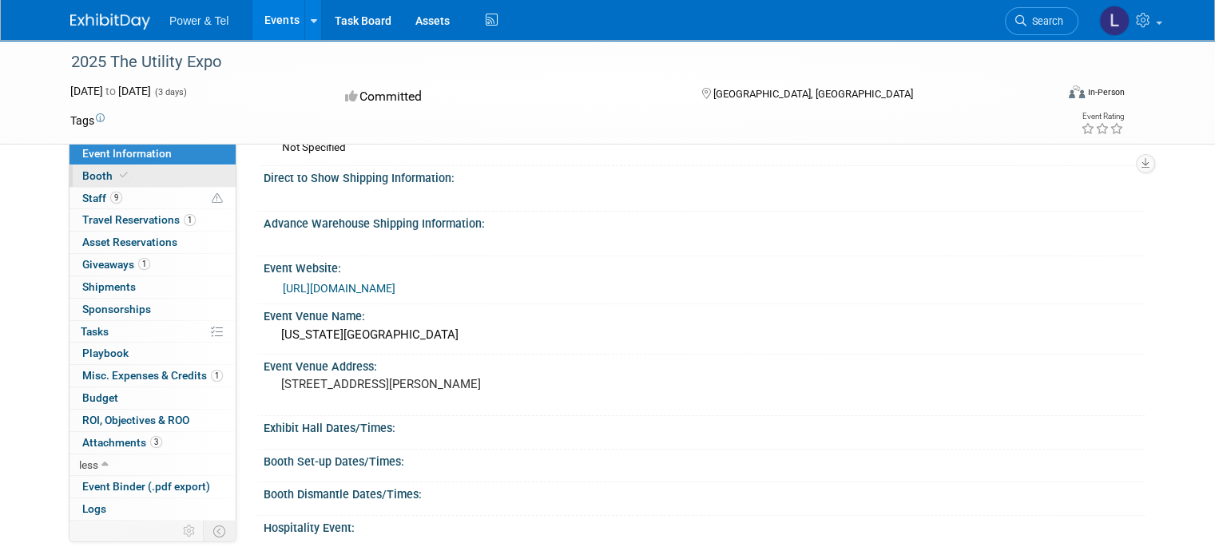
click at [94, 176] on span "Booth" at bounding box center [106, 175] width 49 height 13
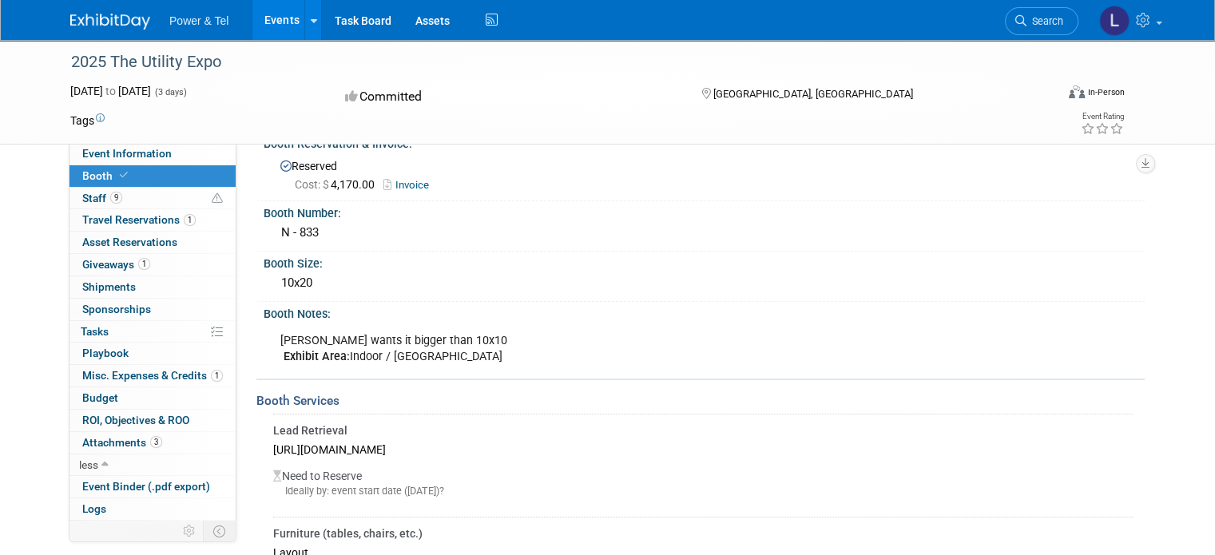
scroll to position [0, 0]
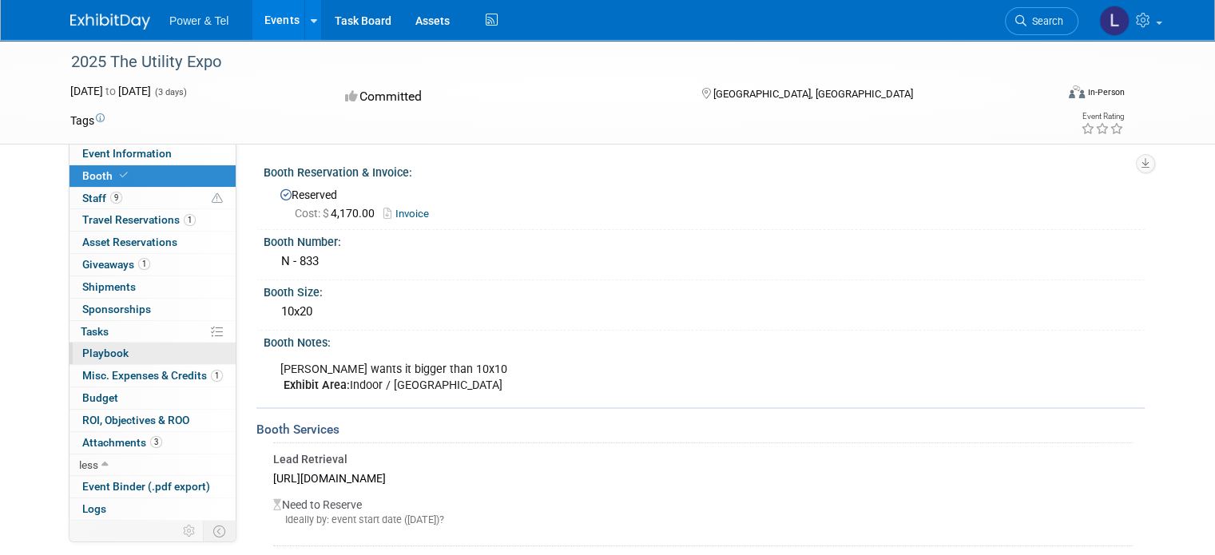
click at [109, 351] on span "Playbook 0" at bounding box center [105, 353] width 46 height 13
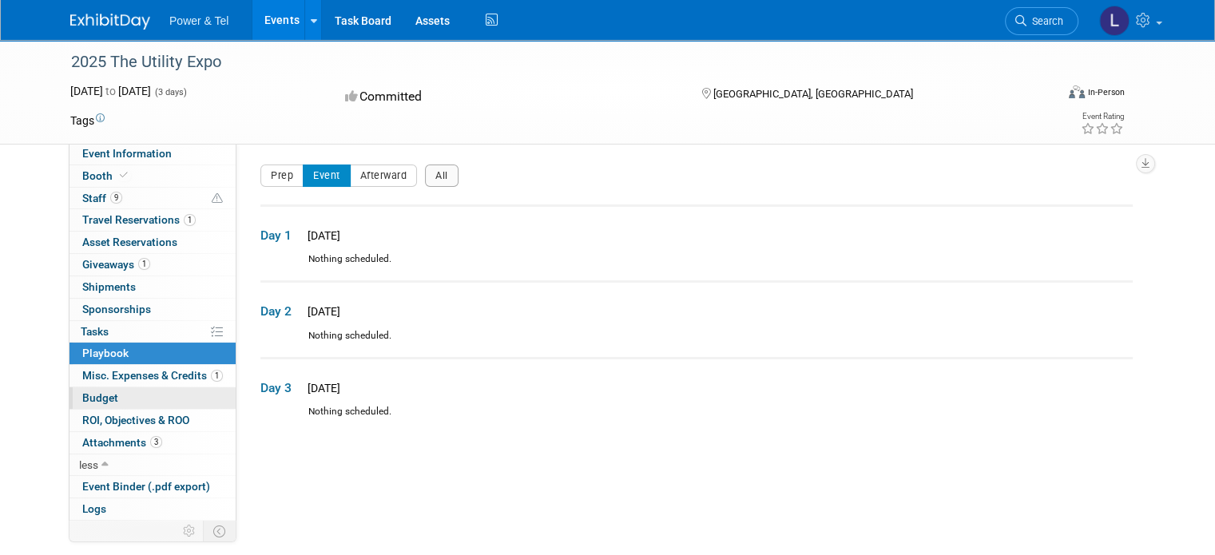
click at [85, 394] on span "Budget" at bounding box center [100, 397] width 36 height 13
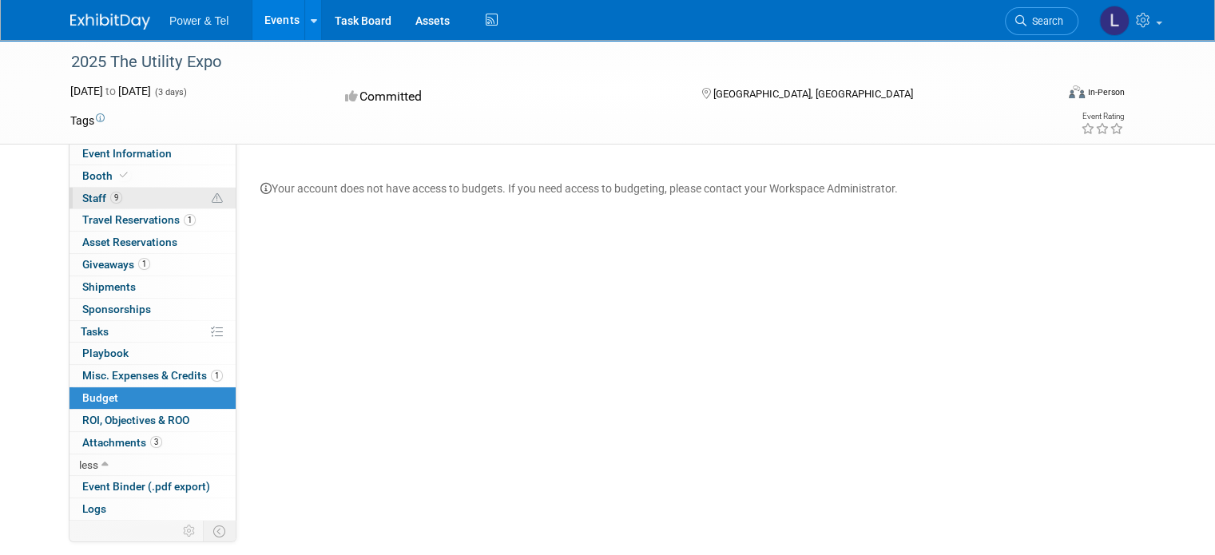
click at [83, 194] on span "Staff 9" at bounding box center [102, 198] width 40 height 13
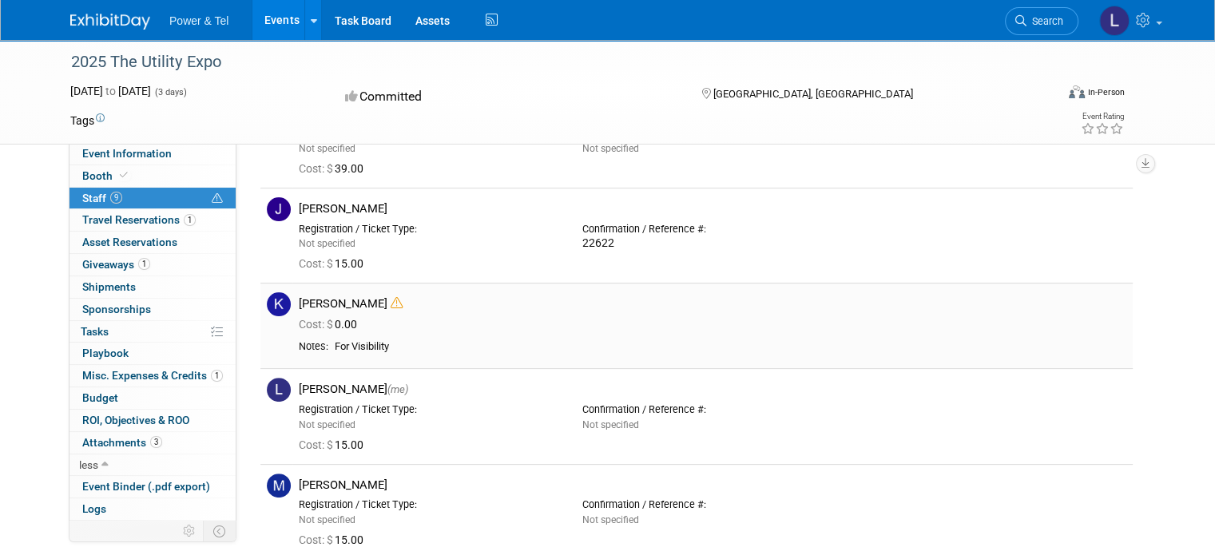
scroll to position [399, 0]
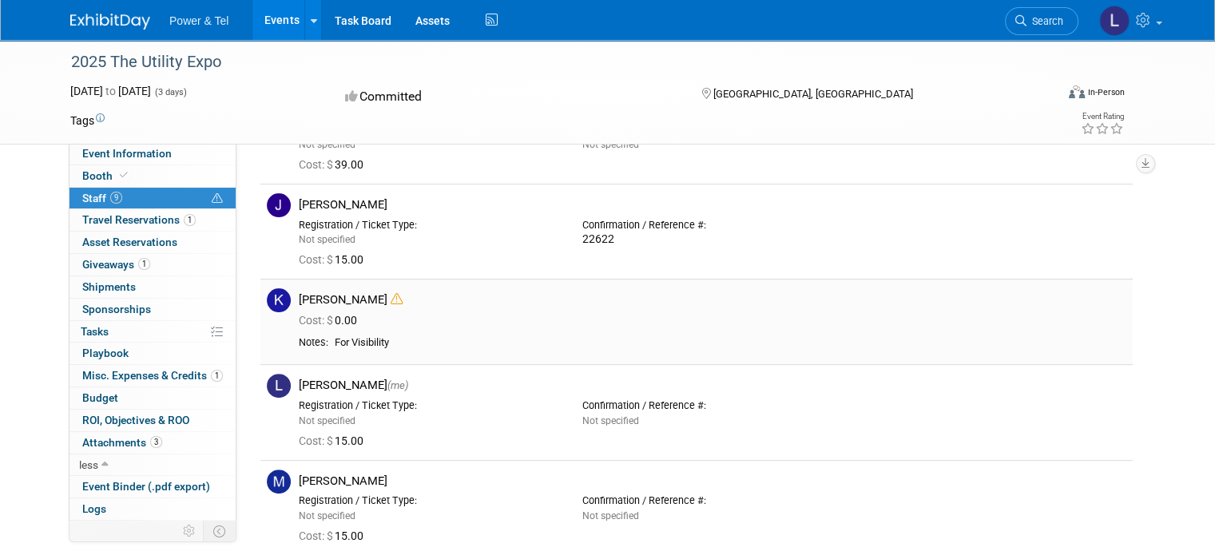
click at [390, 299] on icon at bounding box center [396, 299] width 12 height 12
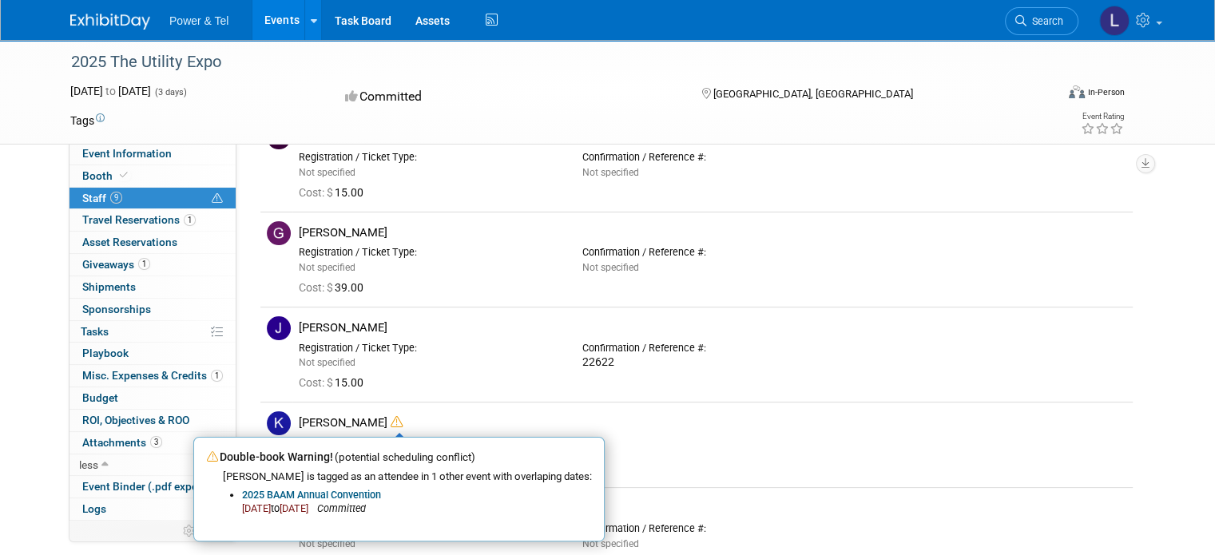
scroll to position [319, 0]
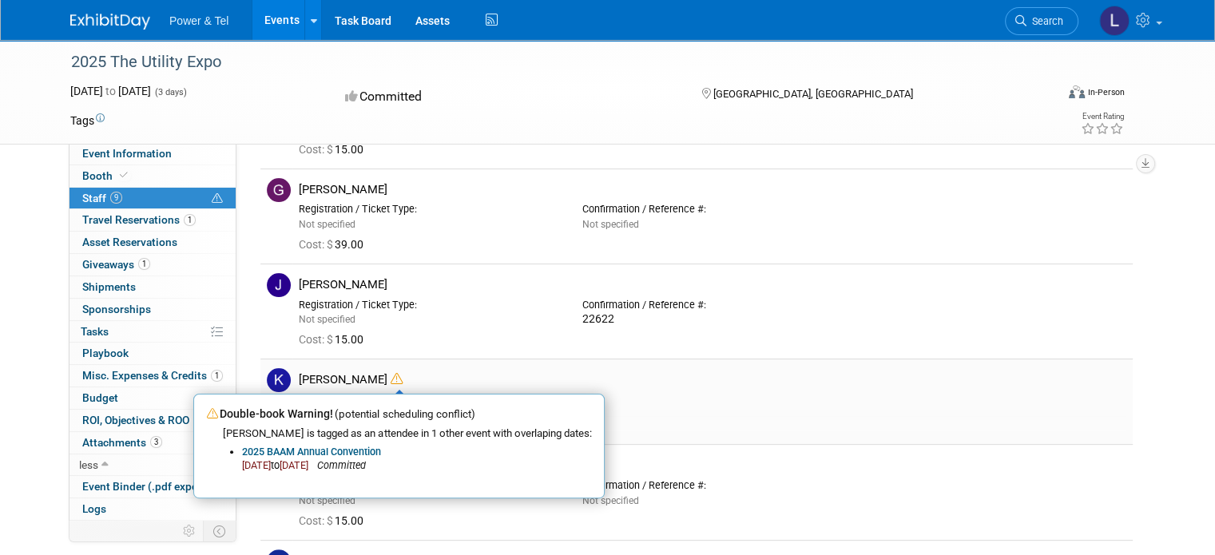
click at [814, 421] on div "For Visibility" at bounding box center [730, 423] width 791 height 14
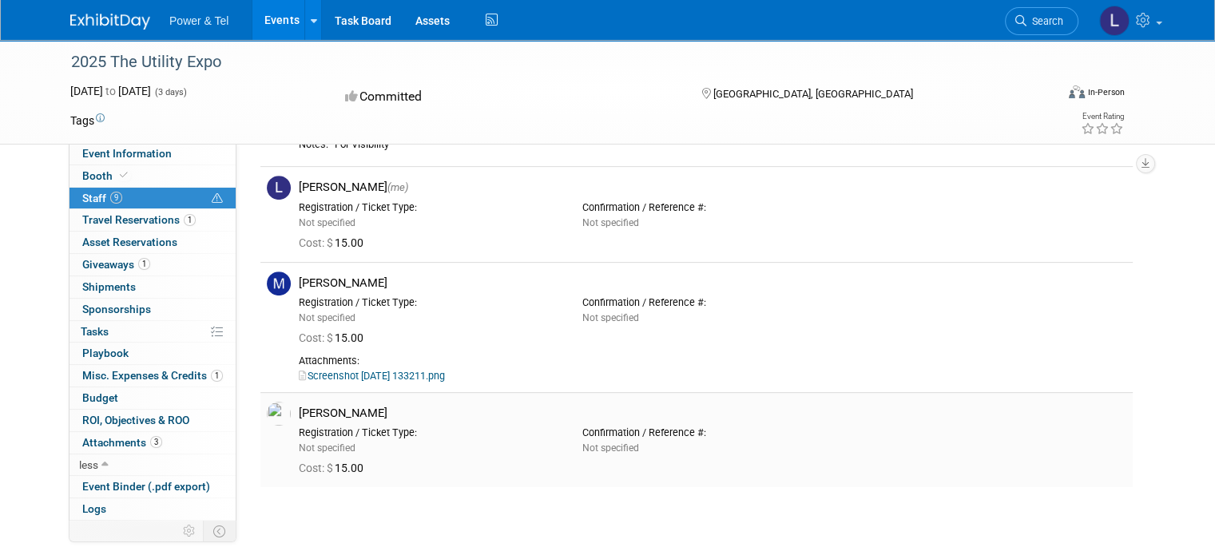
scroll to position [639, 0]
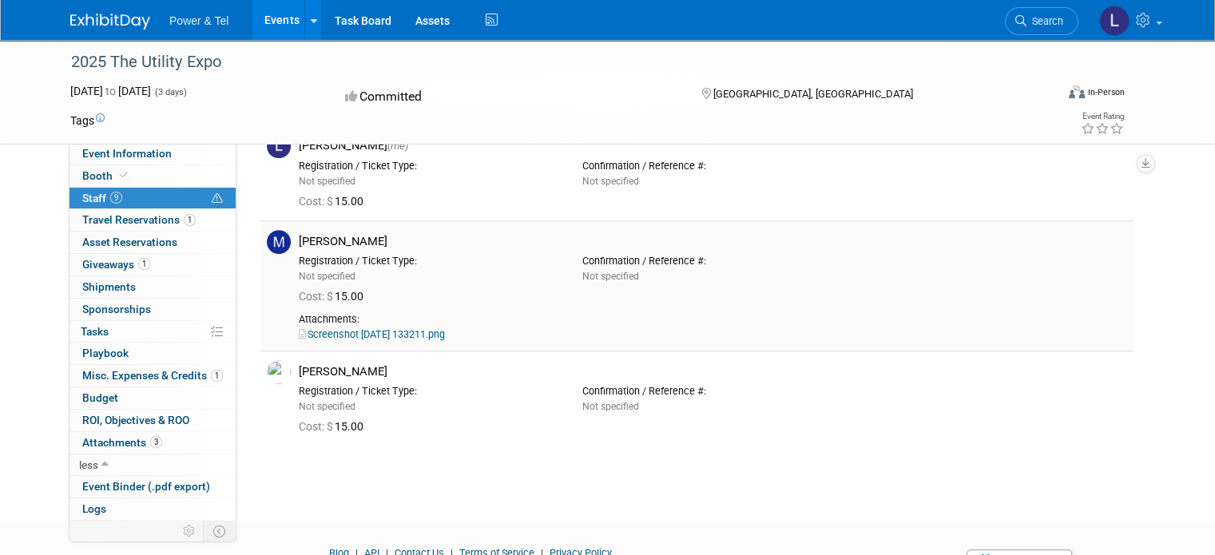
click at [424, 334] on link "Screenshot 2025-08-08 133211.png" at bounding box center [372, 334] width 146 height 12
click at [100, 442] on span "Attachments 3" at bounding box center [122, 442] width 80 height 13
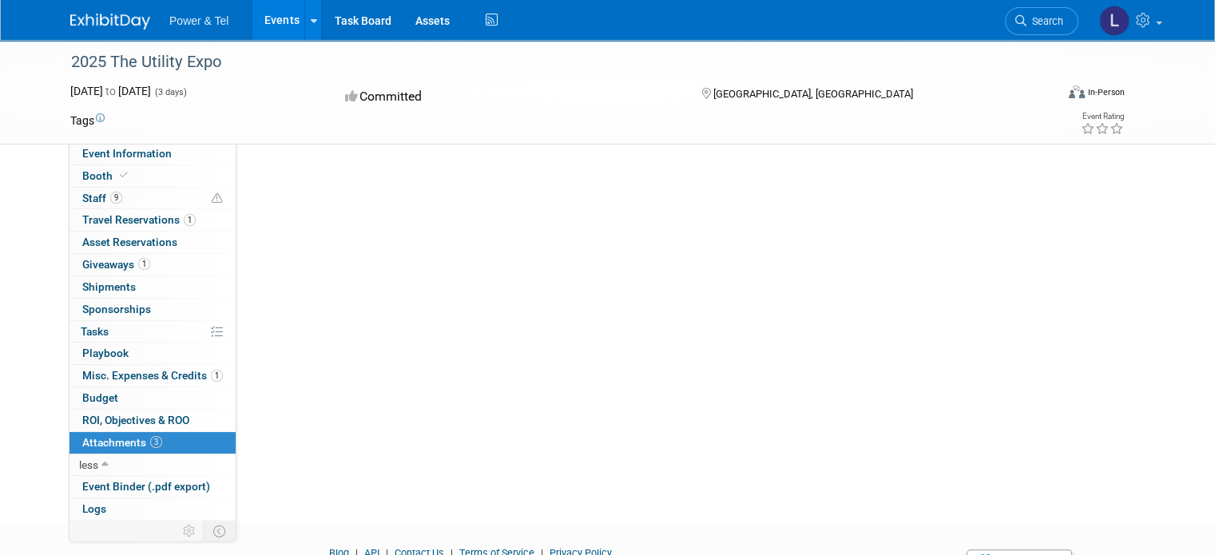
scroll to position [0, 0]
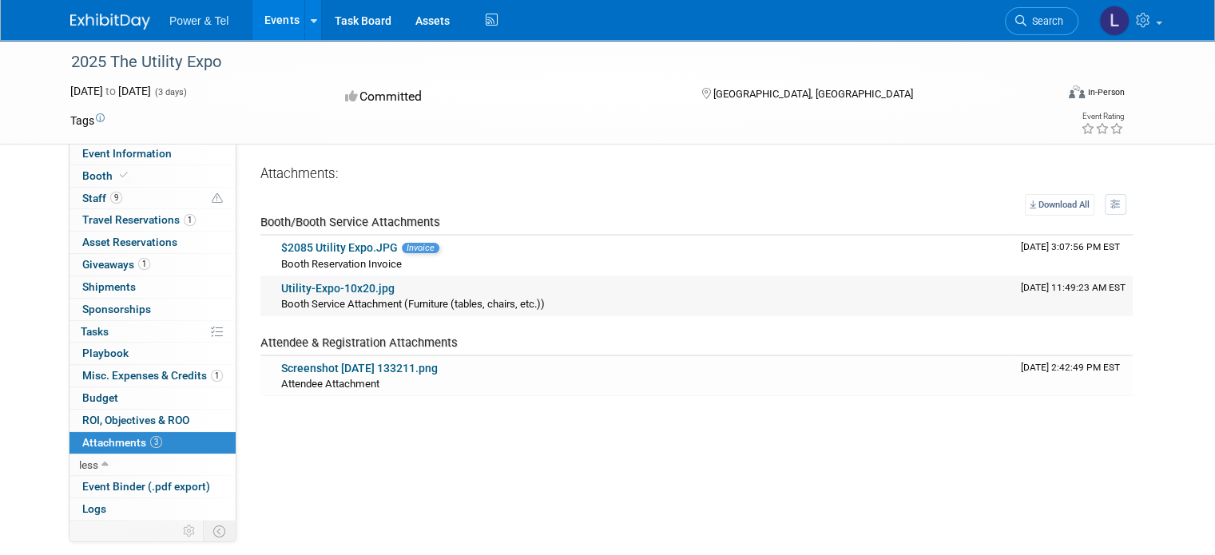
click at [299, 284] on link "Utility-Expo-10x20.jpg" at bounding box center [337, 288] width 113 height 13
click at [316, 241] on link "$2085 Utility Expo.JPG" at bounding box center [339, 247] width 117 height 13
click at [330, 370] on link "Screenshot 2025-08-08 133211.png" at bounding box center [359, 368] width 157 height 13
